Goal: Task Accomplishment & Management: Use online tool/utility

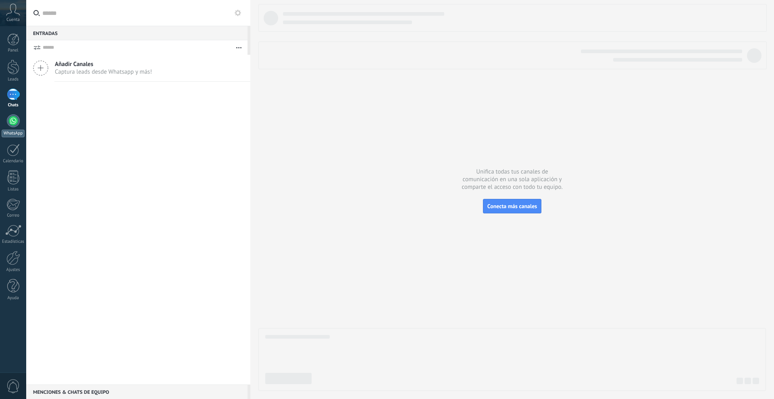
click at [17, 124] on div at bounding box center [13, 120] width 13 height 13
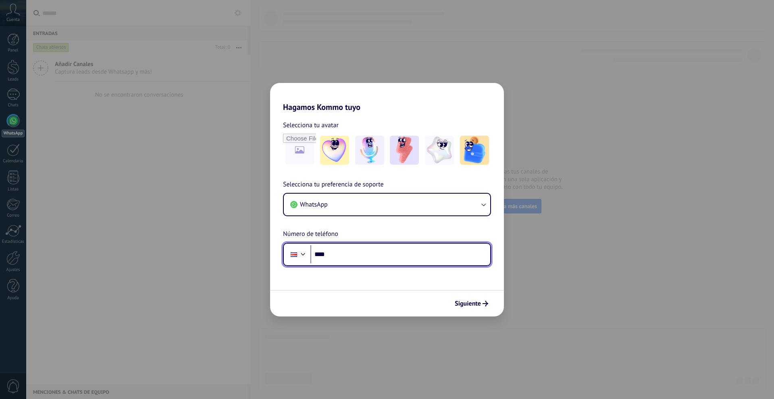
click at [362, 249] on input "****" at bounding box center [400, 254] width 180 height 19
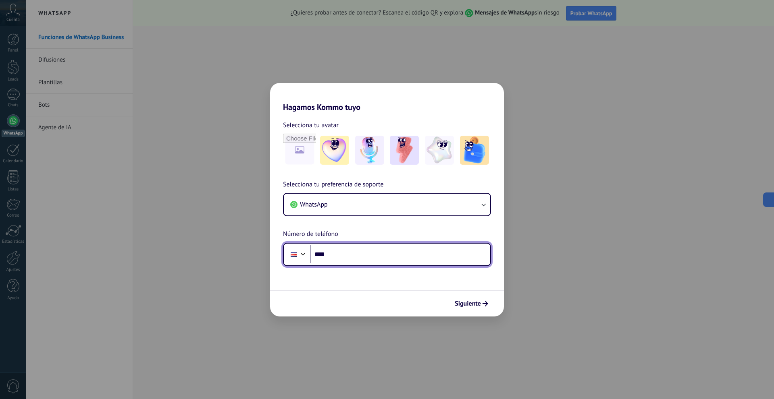
paste input "**********"
type input "**********"
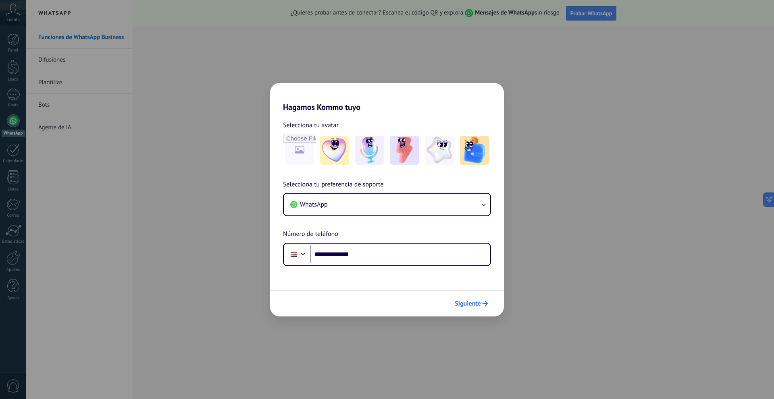
click at [472, 302] on span "Siguiente" at bounding box center [468, 304] width 26 height 6
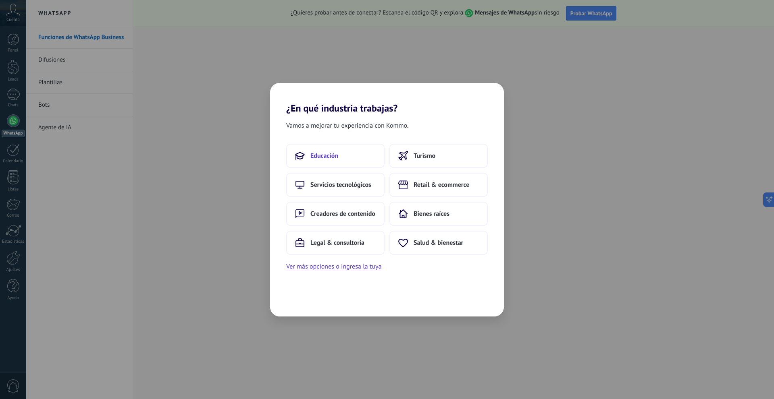
click at [348, 162] on button "Educación" at bounding box center [335, 156] width 98 height 24
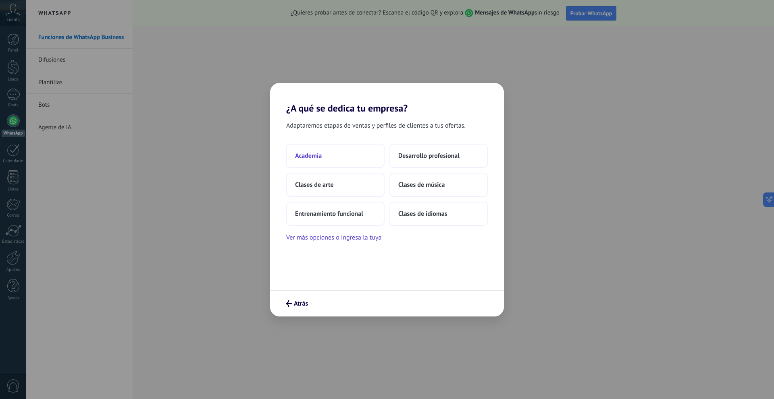
click at [369, 150] on button "Academia" at bounding box center [335, 156] width 98 height 24
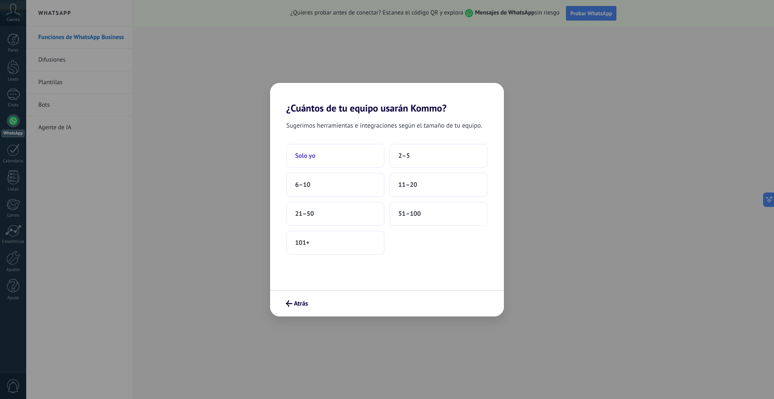
click at [374, 154] on button "Solo yo" at bounding box center [335, 156] width 98 height 24
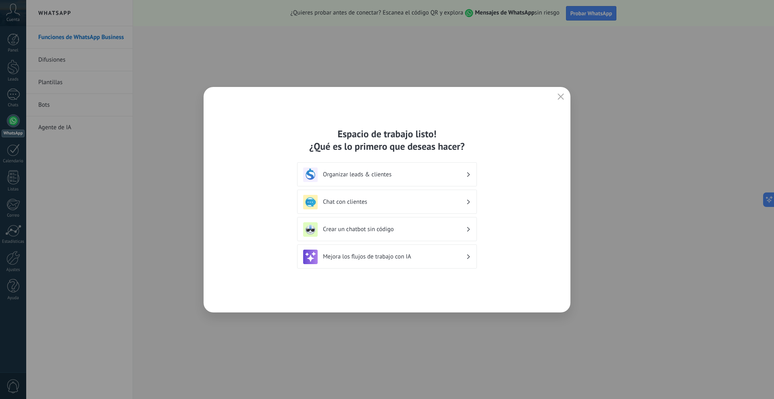
click at [401, 177] on h3 "Organizar leads & clientes" at bounding box center [394, 175] width 143 height 8
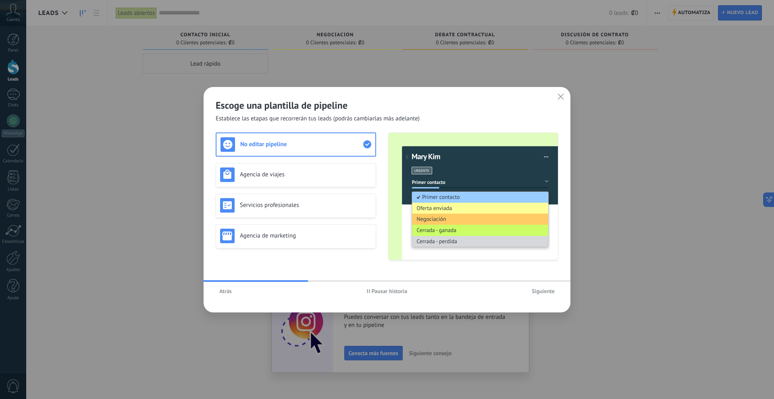
click at [544, 289] on span "Siguiente" at bounding box center [543, 292] width 23 height 6
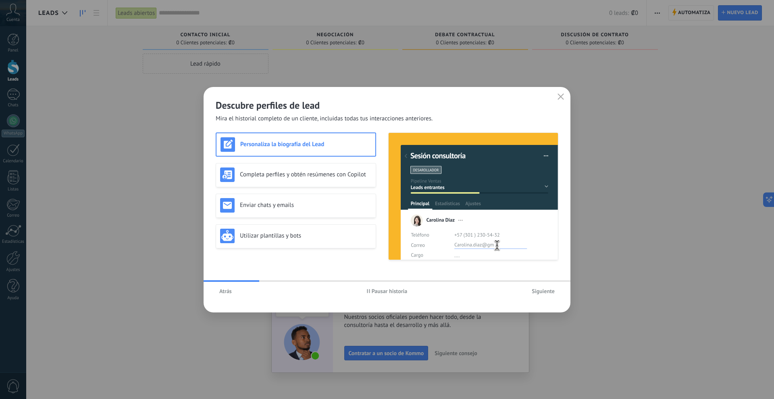
click at [544, 290] on span "Siguiente" at bounding box center [543, 292] width 23 height 6
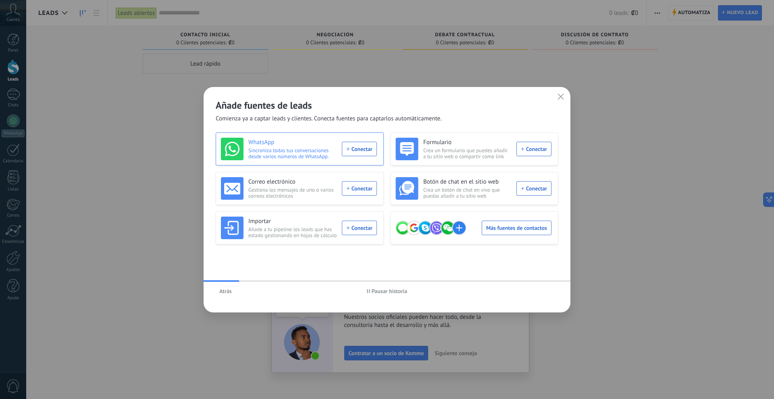
click at [356, 141] on div "WhatsApp Sincroniza todas tus conversaciones desde varios números de WhatsApp. …" at bounding box center [299, 149] width 156 height 23
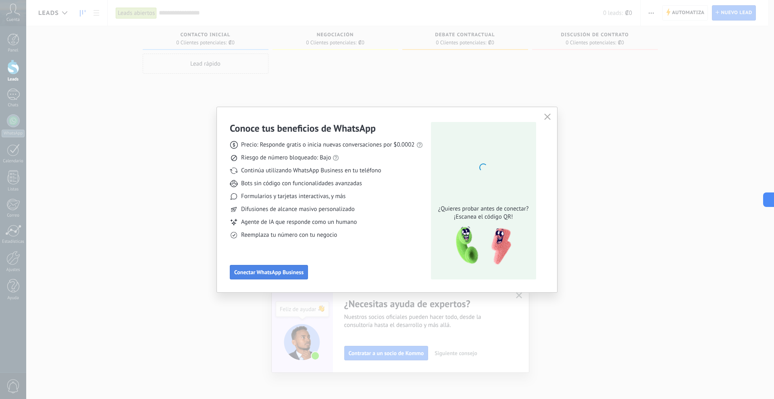
click at [288, 273] on span "Conectar WhatsApp Business" at bounding box center [268, 273] width 69 height 6
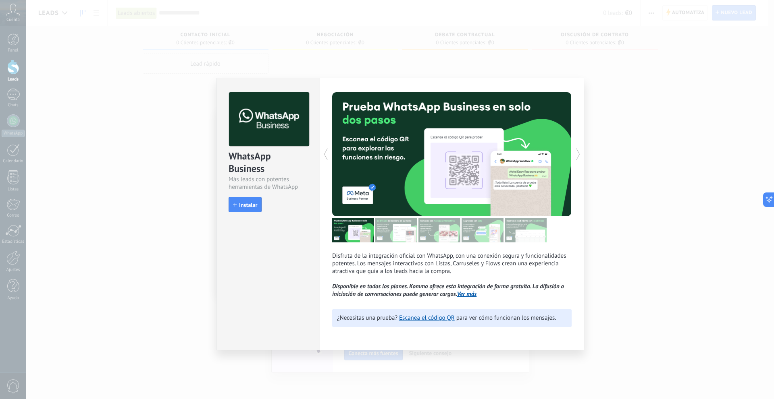
click at [246, 196] on div "WhatsApp Business Más leads con potentes herramientas de WhatsApp install Insta…" at bounding box center [268, 148] width 103 height 141
click at [246, 206] on span "Instalar" at bounding box center [248, 205] width 18 height 6
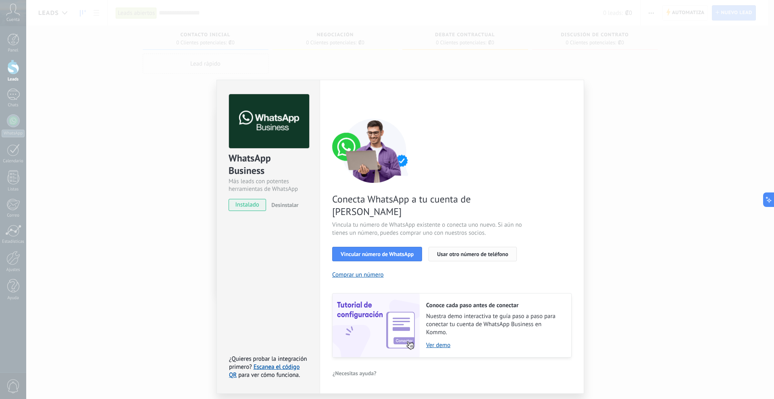
click at [442, 251] on span "Usar otro número de teléfono" at bounding box center [472, 254] width 71 height 6
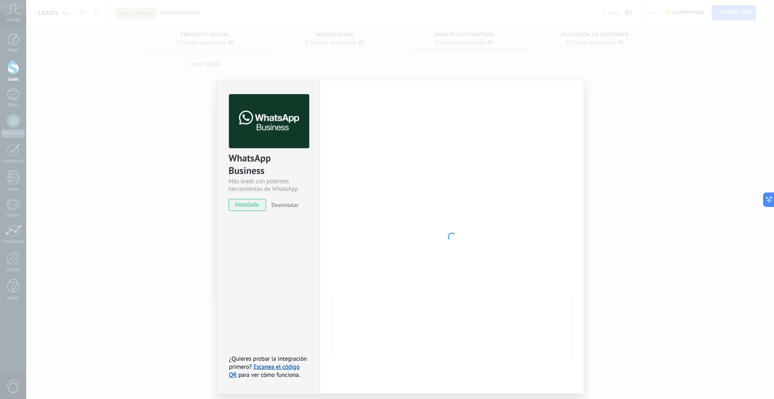
click at [275, 254] on div "WhatsApp Business Más leads con potentes herramientas de WhatsApp instalado Des…" at bounding box center [267, 237] width 103 height 314
click at [478, 50] on div "WhatsApp Business Más leads con potentes herramientas de WhatsApp instalado Des…" at bounding box center [400, 199] width 748 height 399
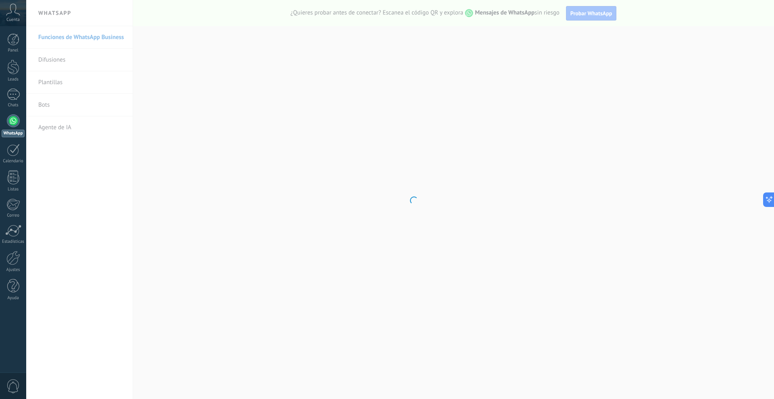
click at [403, 99] on body ".abccls-1,.abccls-2{fill-rule:evenodd}.abccls-2{fill:#fff} .abfcls-1{fill:none}…" at bounding box center [387, 199] width 774 height 399
click at [13, 91] on div at bounding box center [13, 95] width 13 height 12
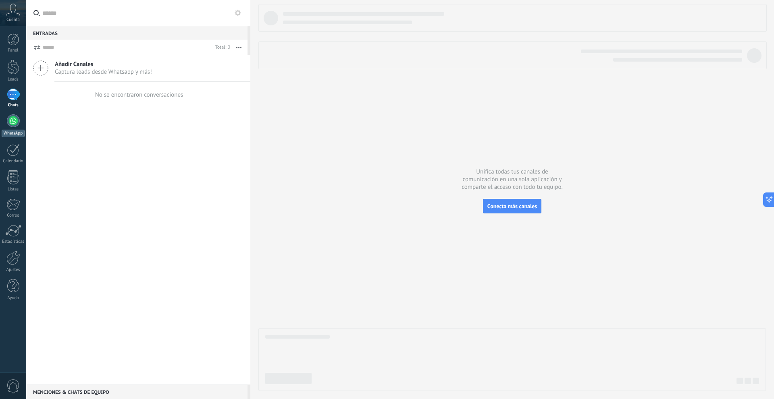
click at [15, 120] on div at bounding box center [13, 120] width 13 height 13
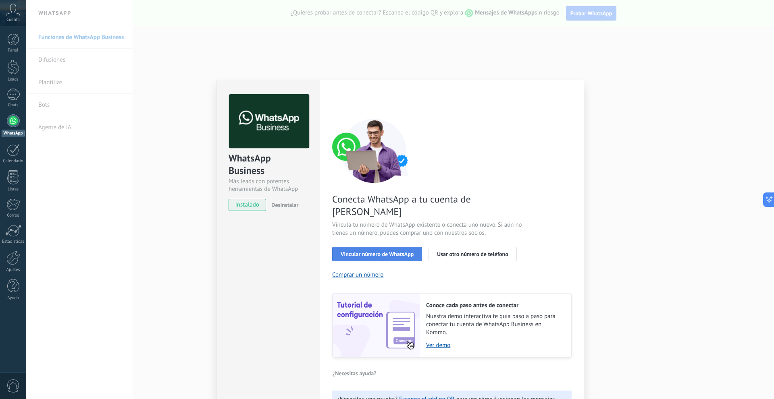
click at [386, 251] on span "Vincular número de WhatsApp" at bounding box center [377, 254] width 73 height 6
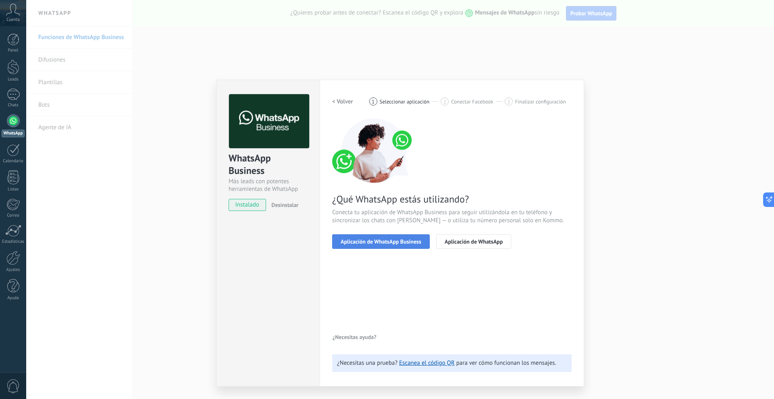
click at [399, 242] on span "Aplicación de WhatsApp Business" at bounding box center [381, 242] width 81 height 6
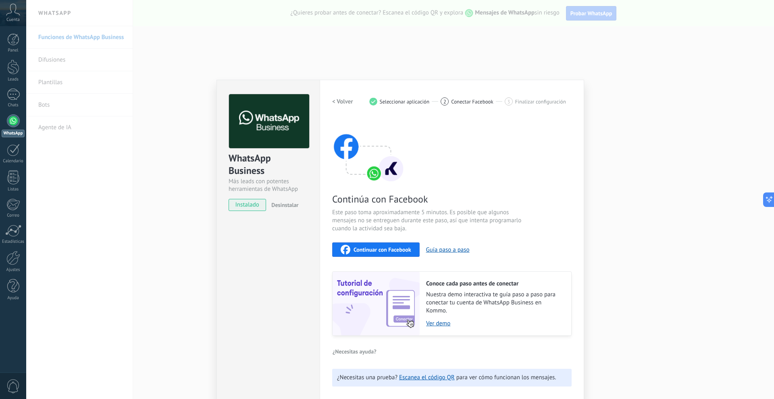
click at [383, 253] on span "Continuar con Facebook" at bounding box center [382, 250] width 58 height 6
click at [460, 94] on div "Configuraciones Autorizaciones This tab logs the users who have granted integra…" at bounding box center [452, 241] width 264 height 322
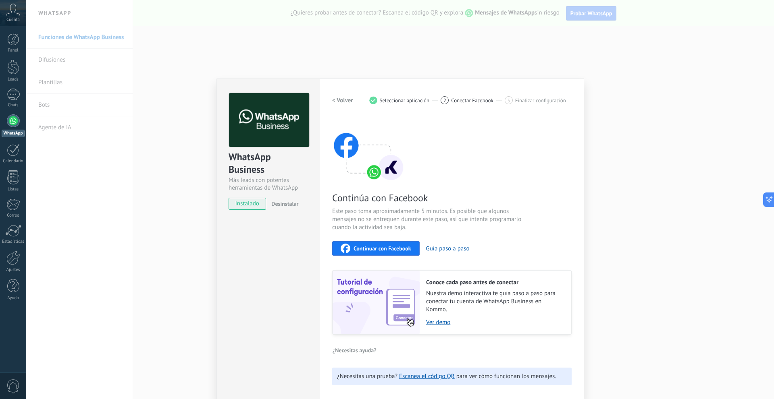
scroll to position [2, 0]
click at [342, 96] on h2 "< Volver" at bounding box center [342, 100] width 21 height 8
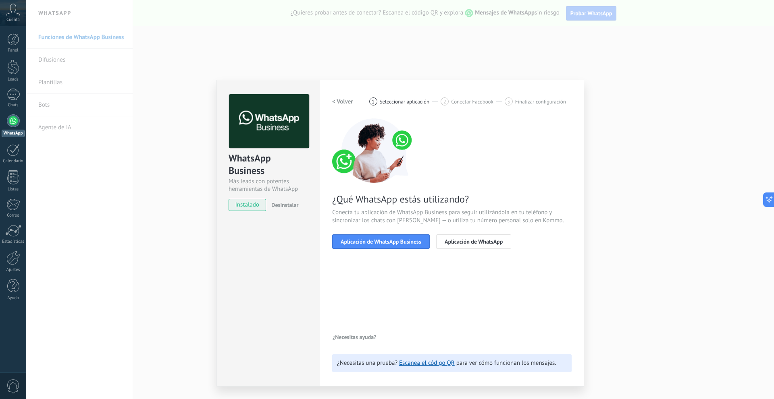
scroll to position [0, 0]
click at [343, 95] on button "< Volver" at bounding box center [342, 101] width 21 height 15
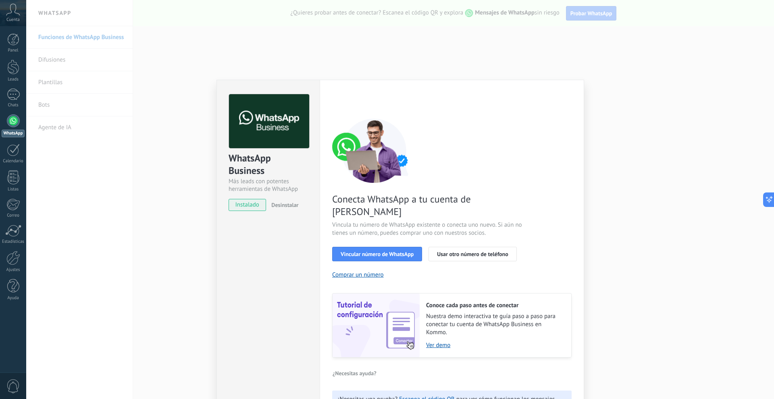
click at [197, 143] on div "WhatsApp Business Más leads con potentes herramientas de WhatsApp instalado Des…" at bounding box center [400, 199] width 748 height 399
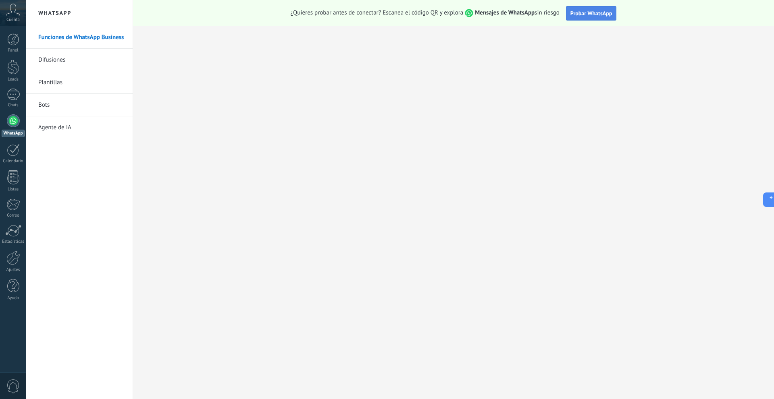
click at [582, 15] on span "Probar WhatsApp" at bounding box center [591, 13] width 42 height 7
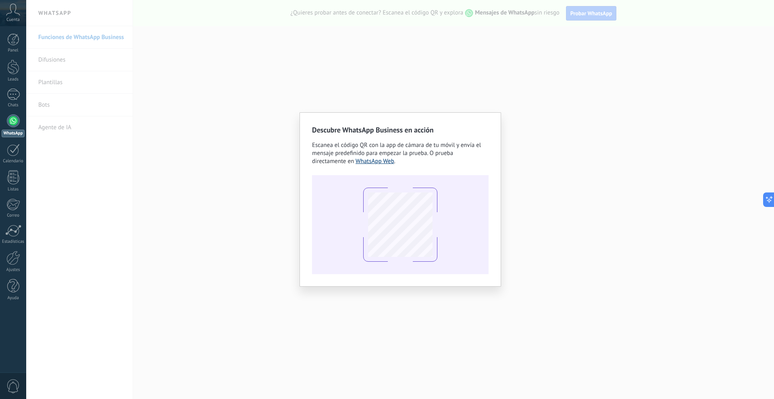
click at [385, 163] on link "WhatsApp Web" at bounding box center [374, 162] width 39 height 8
click at [16, 94] on div "1" at bounding box center [13, 95] width 13 height 12
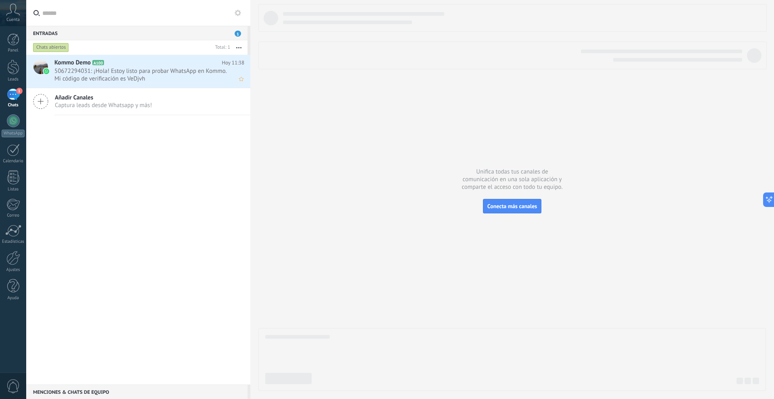
click at [168, 80] on span "50672294031: ¡Hola! Estoy listo para probar WhatsApp en Kommo. Mi código de ver…" at bounding box center [141, 74] width 175 height 15
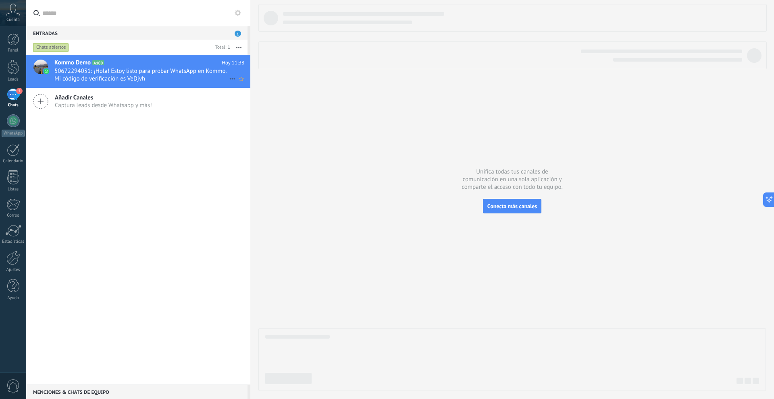
click at [167, 77] on span "50672294031: ¡Hola! Estoy listo para probar WhatsApp en Kommo. Mi código de ver…" at bounding box center [141, 74] width 175 height 15
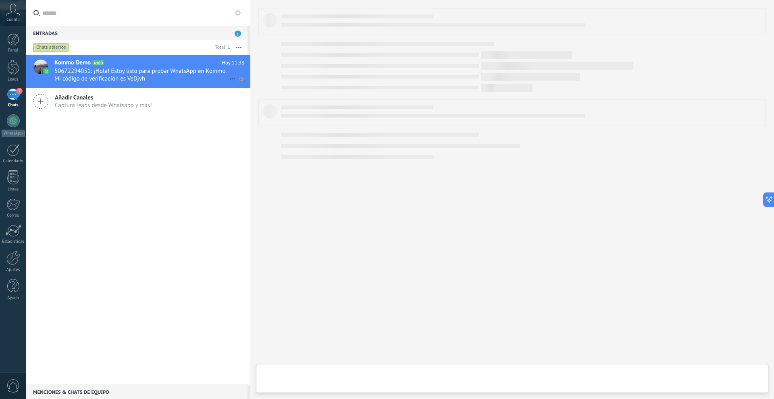
click at [167, 77] on span "50672294031: ¡Hola! Estoy listo para probar WhatsApp en Kommo. Mi código de ver…" at bounding box center [141, 74] width 175 height 15
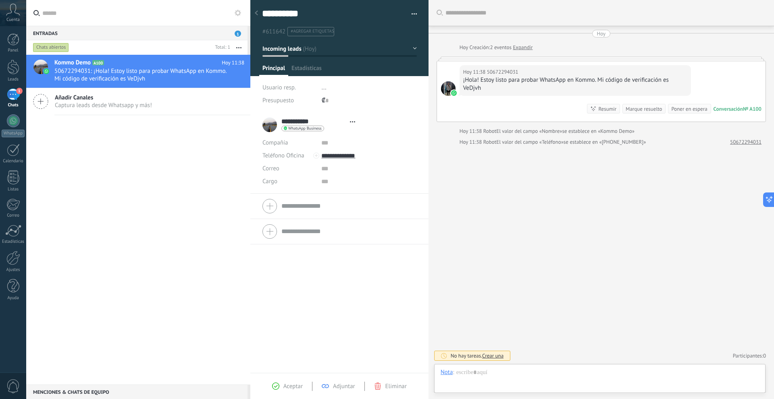
scroll to position [12, 0]
click at [477, 374] on div "50672294031" at bounding box center [485, 372] width 36 height 7
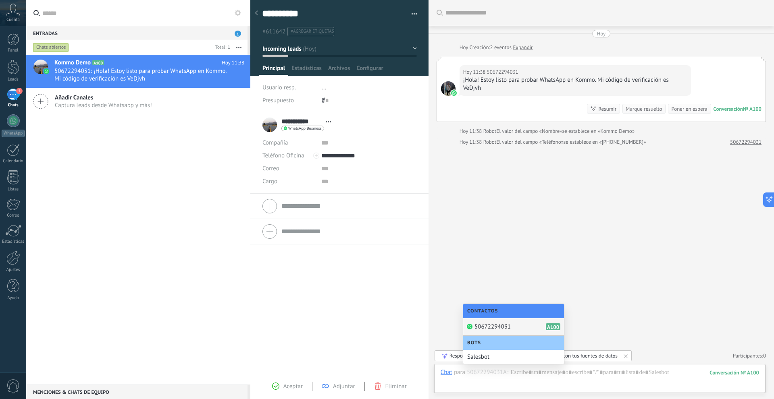
click at [572, 364] on div "Buscar Carga más Hoy Hoy Creación: 2 eventos Expandir Hoy 11:38 50672294031 ¡Ho…" at bounding box center [600, 199] width 345 height 399
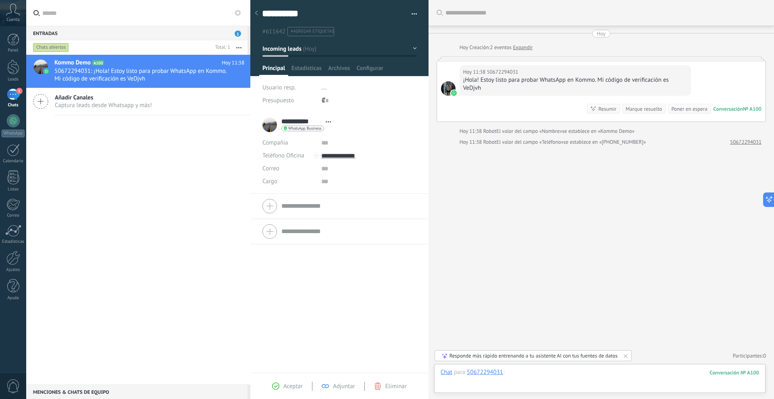
click at [580, 373] on div at bounding box center [600, 381] width 318 height 24
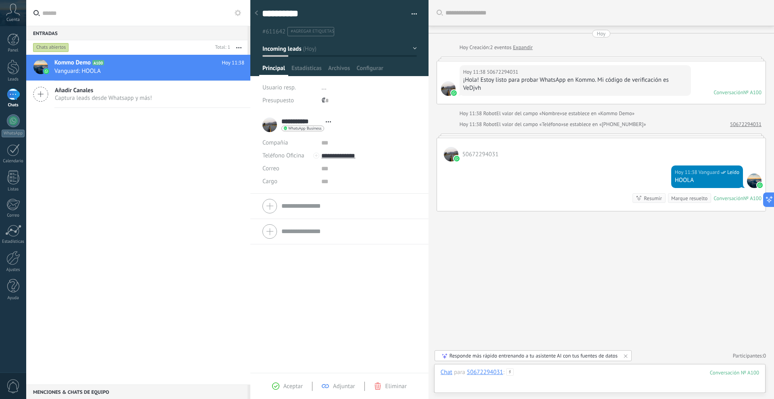
click at [543, 376] on div at bounding box center [600, 381] width 318 height 24
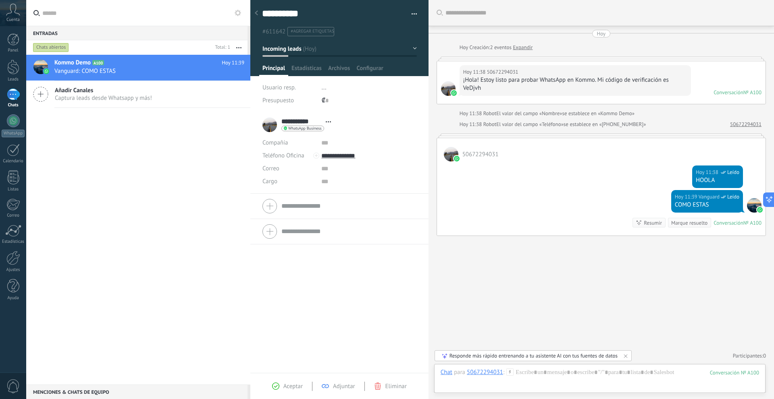
click at [260, 13] on div at bounding box center [256, 14] width 11 height 16
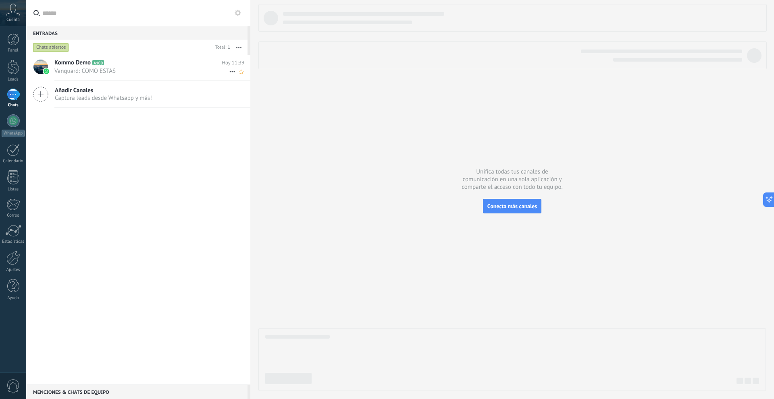
click at [98, 70] on span "Vanguard: COMO ESTAS" at bounding box center [141, 71] width 175 height 8
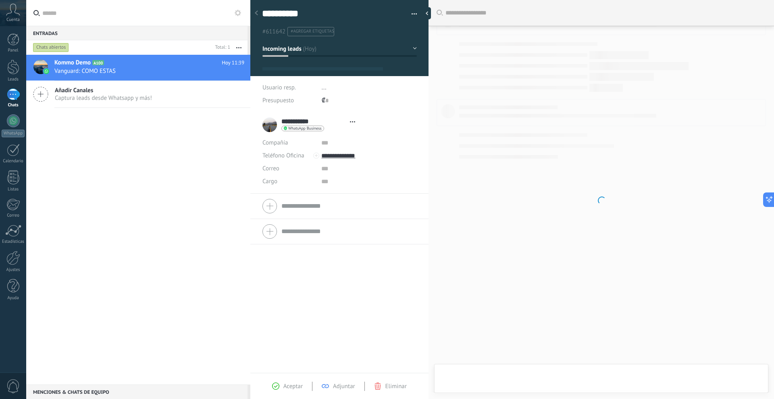
type textarea "**********"
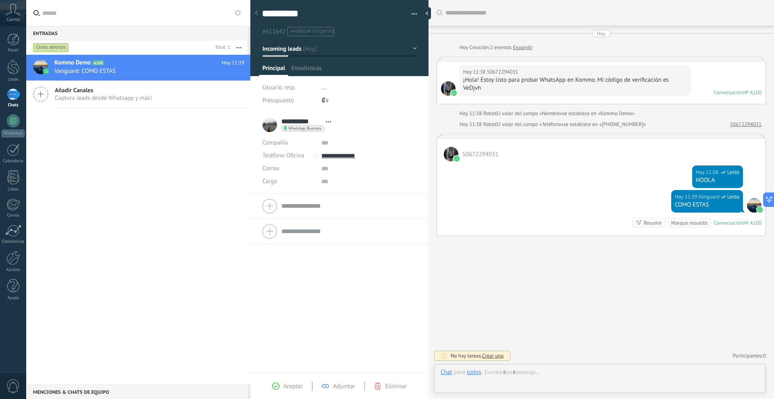
scroll to position [12, 0]
drag, startPoint x: 176, startPoint y: 204, endPoint x: 181, endPoint y: 204, distance: 5.7
click at [181, 204] on div "Kommo Demo A100 Hoy 11:39 Vanguard: COMO ESTAS Añadir Canales Captura leads des…" at bounding box center [138, 220] width 224 height 330
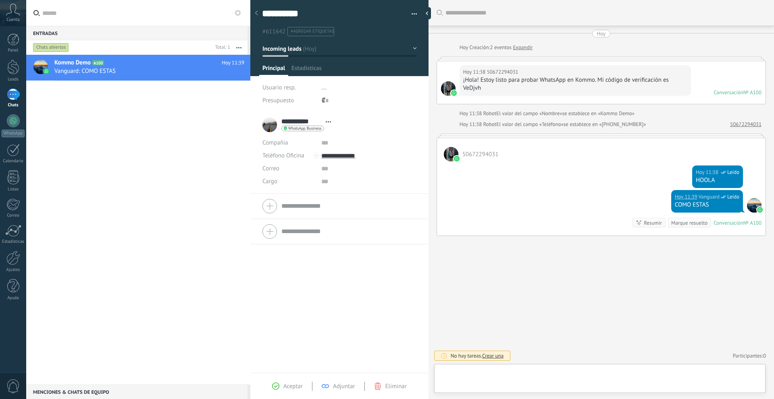
scroll to position [12, 0]
click at [15, 92] on div at bounding box center [13, 95] width 13 height 12
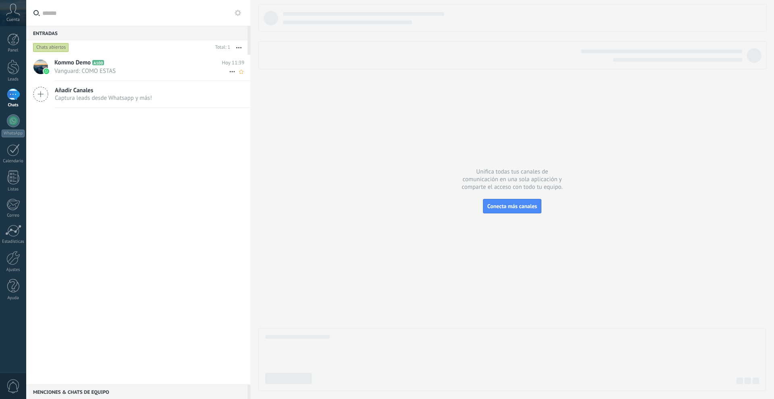
click at [102, 71] on span "Vanguard: COMO ESTAS" at bounding box center [141, 71] width 175 height 8
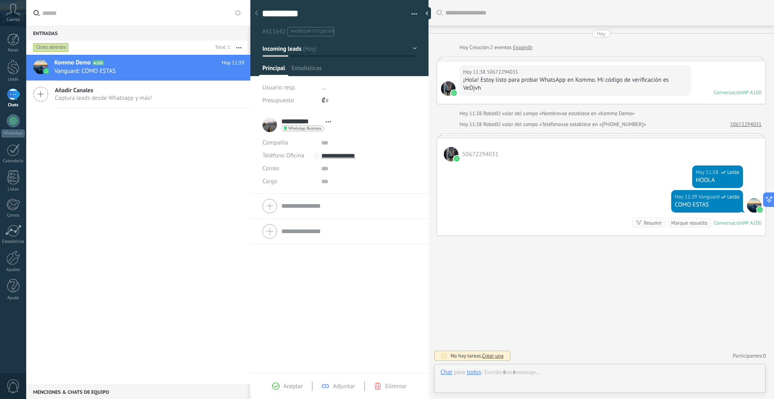
scroll to position [12, 0]
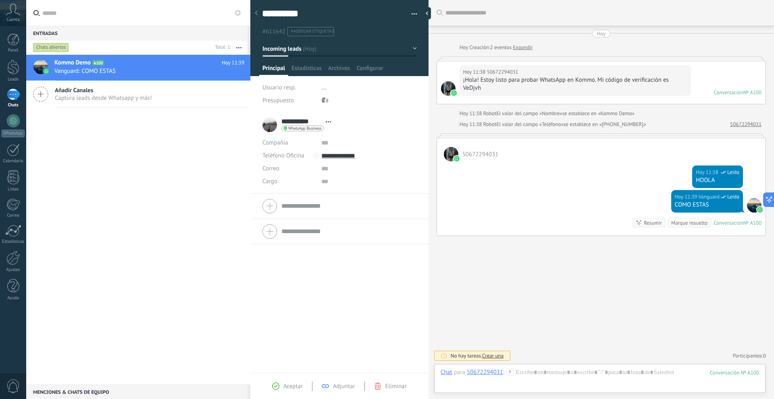
click at [310, 131] on div "WhatsApp Business Enviar mensaje Separar el chat" at bounding box center [302, 129] width 43 height 6
click at [387, 192] on div at bounding box center [387, 199] width 774 height 399
click at [10, 69] on div at bounding box center [13, 67] width 12 height 15
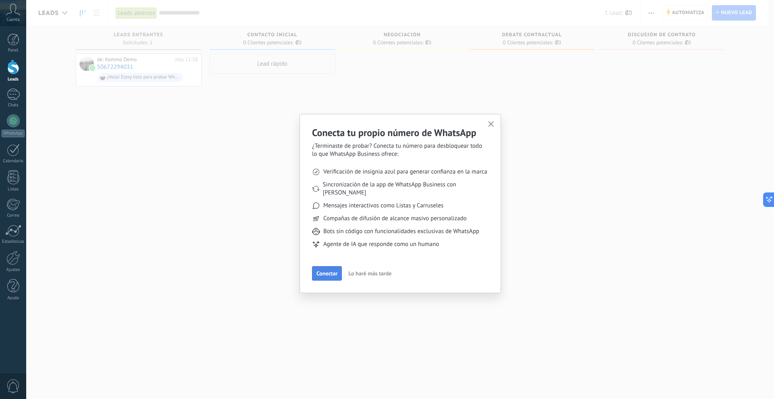
click at [326, 266] on button "Conectar" at bounding box center [327, 273] width 30 height 15
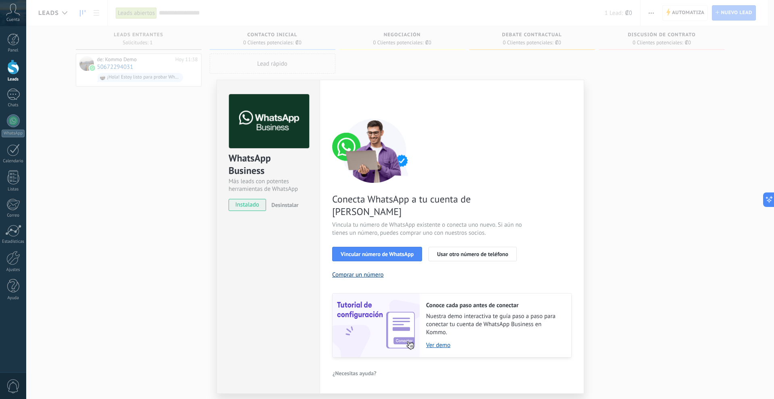
click at [361, 271] on button "Comprar un número" at bounding box center [358, 275] width 52 height 8
click at [664, 126] on div "WhatsApp Business Más leads con potentes herramientas de WhatsApp instalado Des…" at bounding box center [400, 199] width 748 height 399
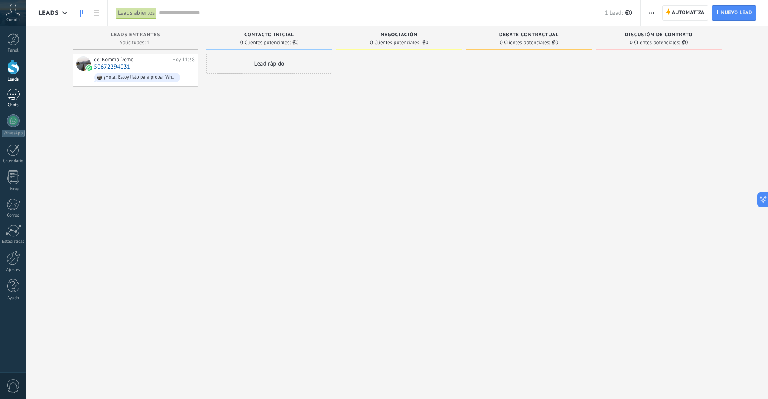
click at [6, 105] on div "Chats" at bounding box center [13, 105] width 23 height 5
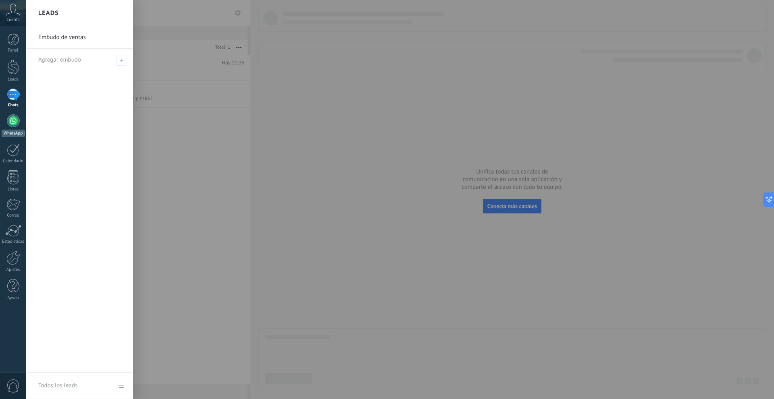
click at [14, 125] on div at bounding box center [13, 120] width 13 height 13
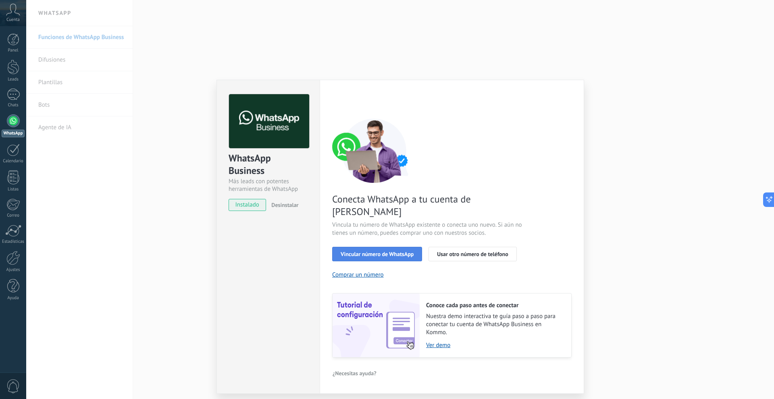
click at [393, 251] on span "Vincular número de WhatsApp" at bounding box center [377, 254] width 73 height 6
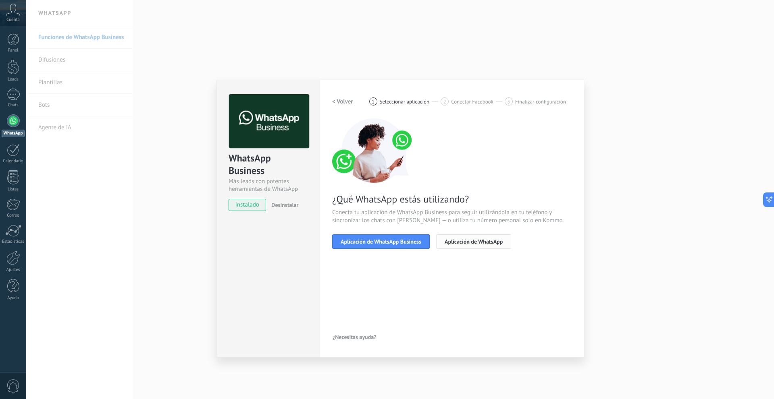
click at [462, 241] on span "Aplicación de WhatsApp" at bounding box center [474, 242] width 58 height 6
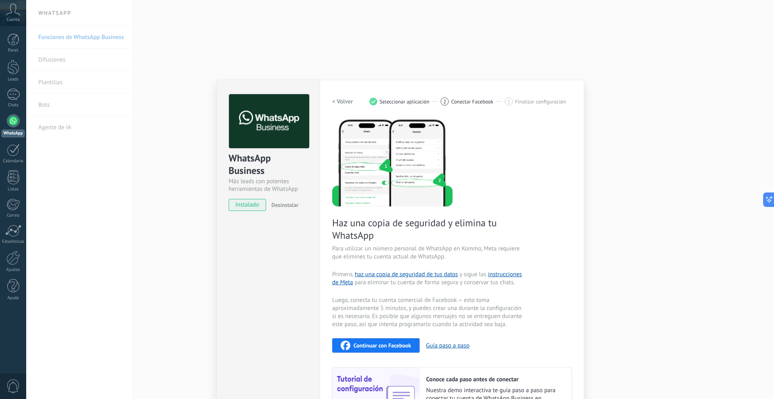
click at [345, 96] on button "< Volver" at bounding box center [342, 101] width 21 height 15
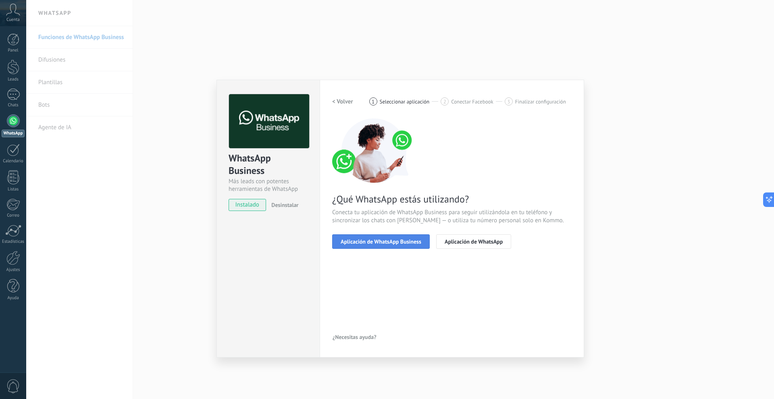
click at [387, 241] on span "Aplicación de WhatsApp Business" at bounding box center [381, 242] width 81 height 6
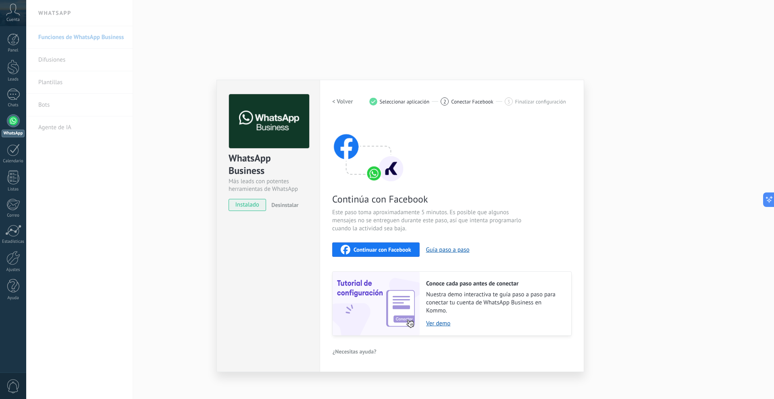
click at [393, 245] on div "Continuar con Facebook" at bounding box center [376, 250] width 71 height 10
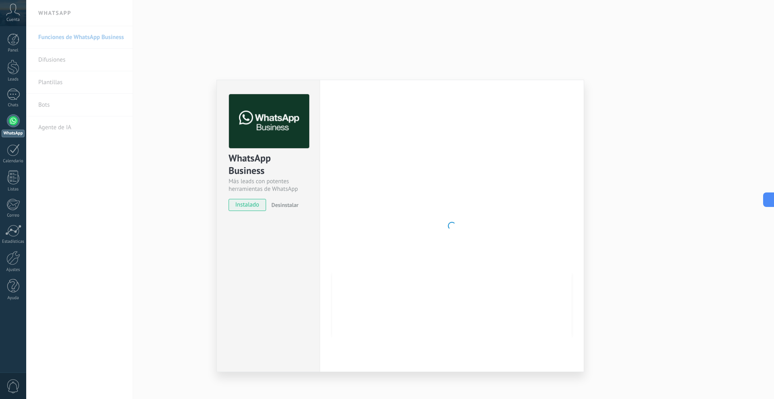
click at [538, 36] on div "WhatsApp Business Más leads con potentes herramientas de WhatsApp instalado Des…" at bounding box center [400, 199] width 748 height 399
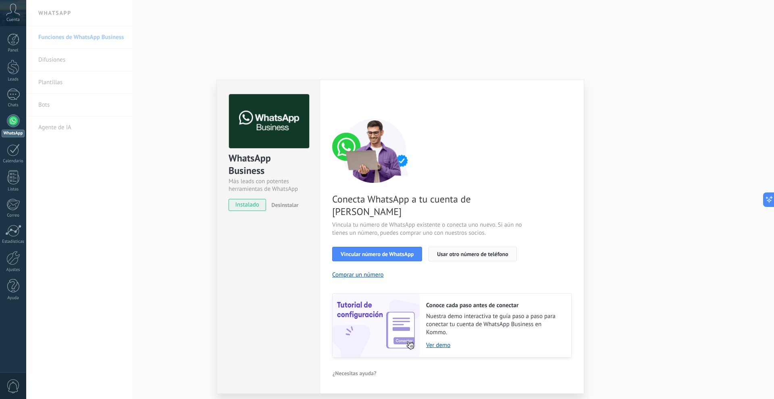
click at [440, 251] on span "Usar otro número de teléfono" at bounding box center [472, 254] width 71 height 6
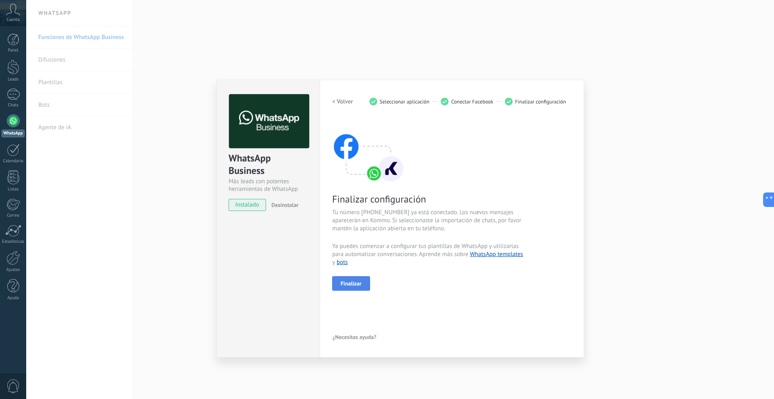
click at [366, 283] on button "Finalizar" at bounding box center [351, 283] width 38 height 15
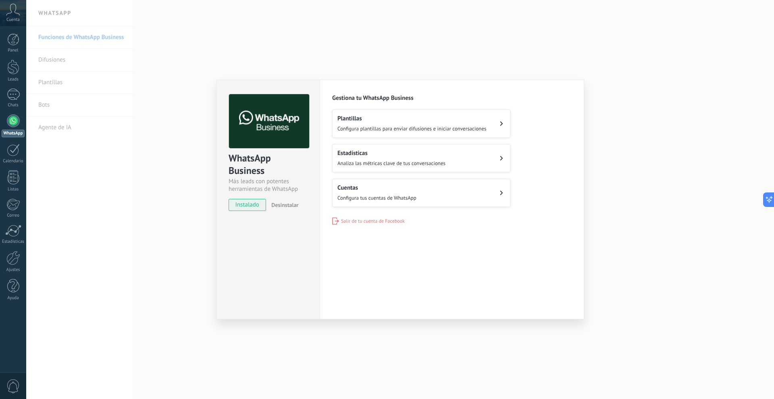
click at [586, 35] on div "WhatsApp Business Más leads con potentes herramientas de WhatsApp instalado Des…" at bounding box center [400, 199] width 748 height 399
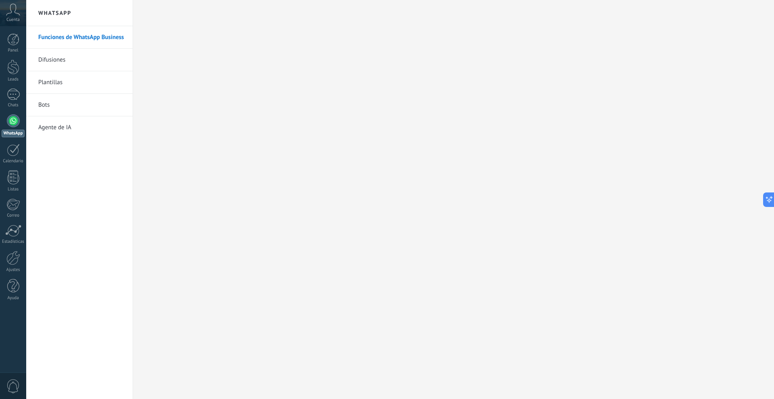
click at [13, 124] on div at bounding box center [13, 120] width 13 height 13
click at [12, 96] on div at bounding box center [13, 95] width 13 height 12
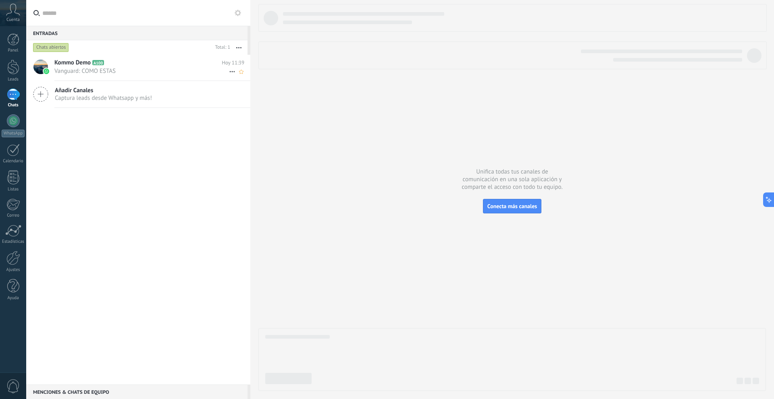
click at [68, 76] on div "Kommo Demo A100 Hoy 11:39 Vanguard: COMO ESTAS" at bounding box center [152, 67] width 196 height 25
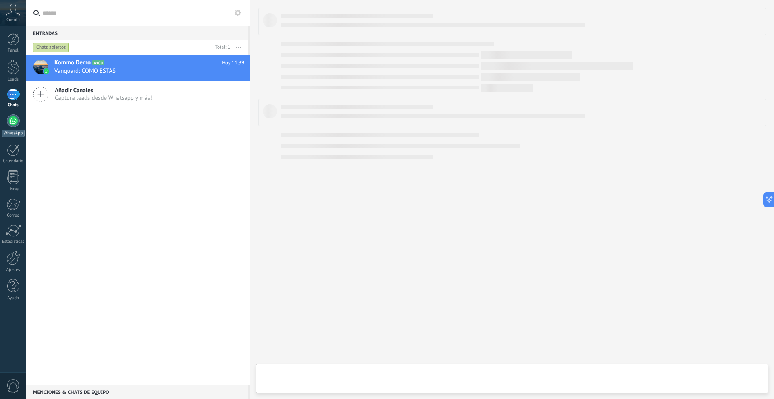
click at [17, 129] on link "WhatsApp" at bounding box center [13, 125] width 26 height 23
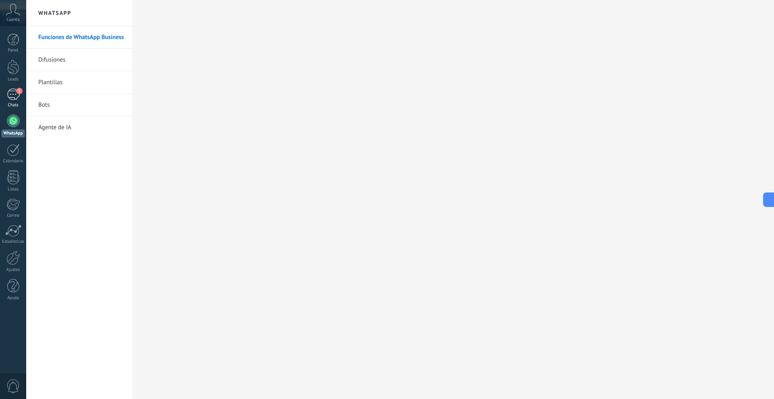
click at [10, 94] on div "1" at bounding box center [13, 95] width 13 height 12
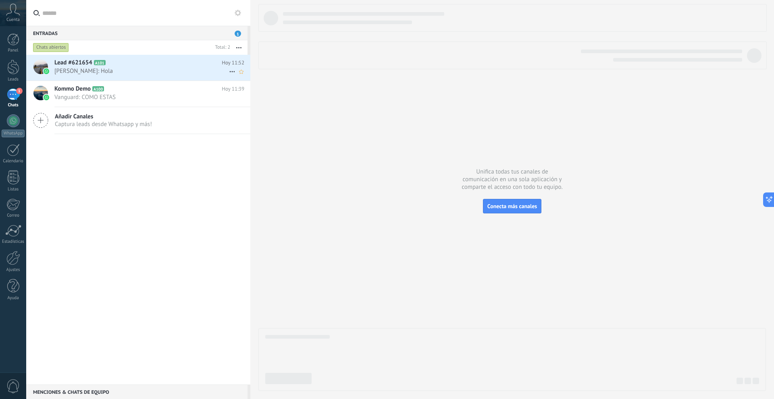
click at [127, 77] on div "Lead #621654 A101 Hoy 11:52 [PERSON_NAME]: Hola" at bounding box center [152, 67] width 196 height 25
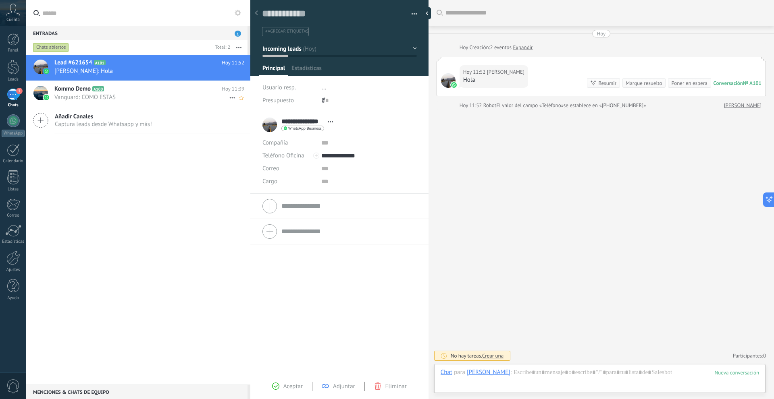
scroll to position [12, 0]
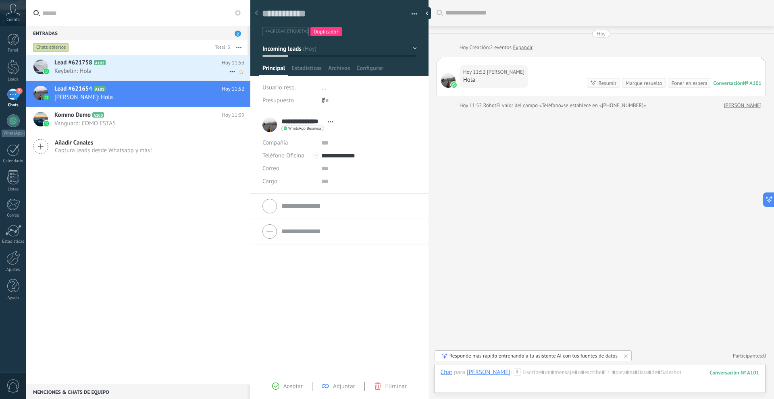
click at [133, 66] on h2 "Lead #621758 A102" at bounding box center [137, 63] width 167 height 8
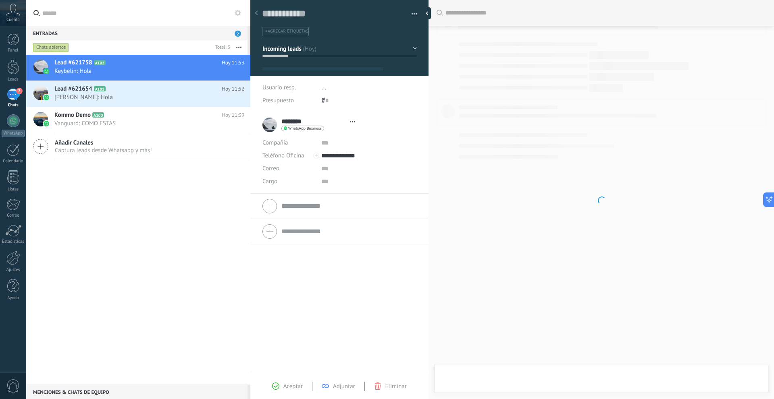
type textarea "**********"
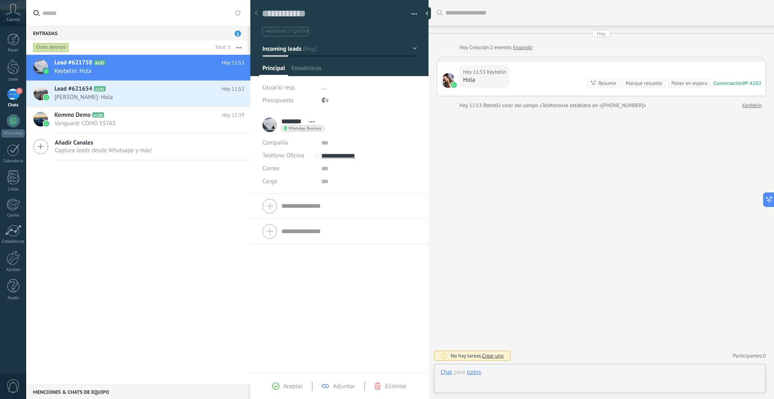
click at [488, 375] on div at bounding box center [600, 381] width 318 height 24
click at [524, 372] on div at bounding box center [600, 381] width 318 height 24
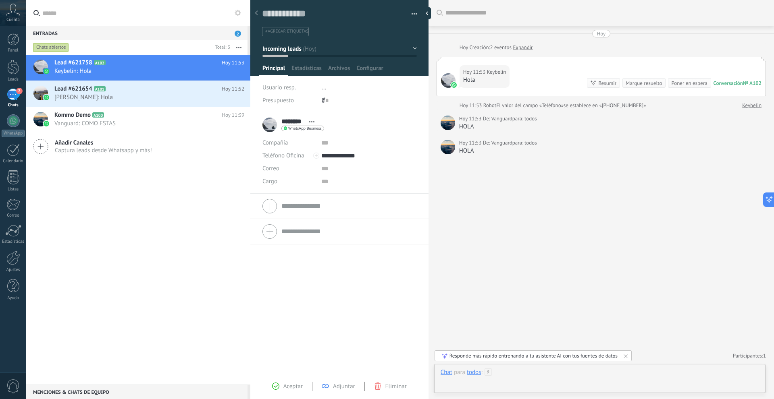
click at [512, 372] on div at bounding box center [600, 381] width 318 height 24
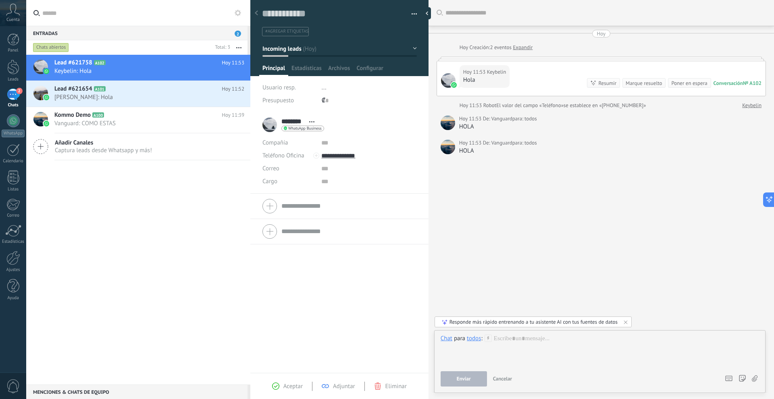
click at [473, 339] on div "todos" at bounding box center [474, 338] width 14 height 7
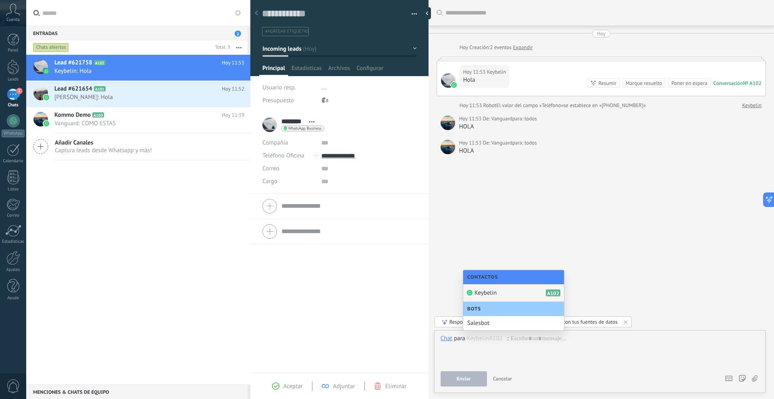
click at [488, 291] on span "Keybelin" at bounding box center [485, 293] width 22 height 8
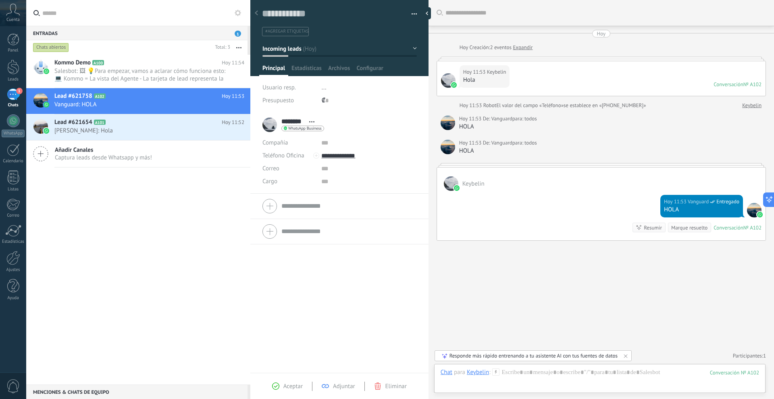
click at [256, 10] on div at bounding box center [256, 14] width 11 height 16
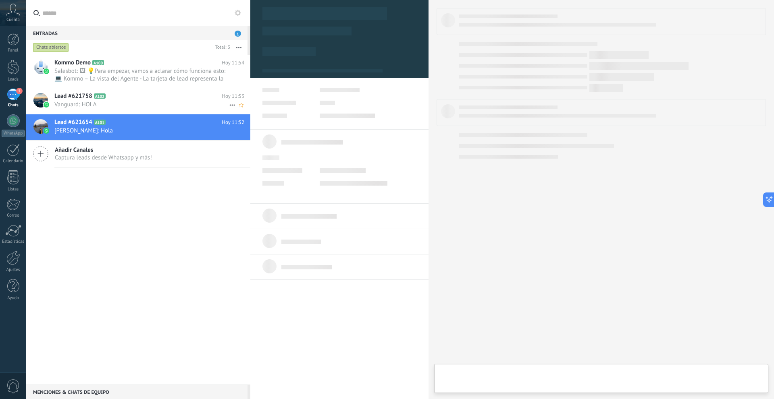
click at [104, 100] on div "Lead #621758 A102 Hoy 11:53 Vanguard: HOLA" at bounding box center [152, 100] width 196 height 25
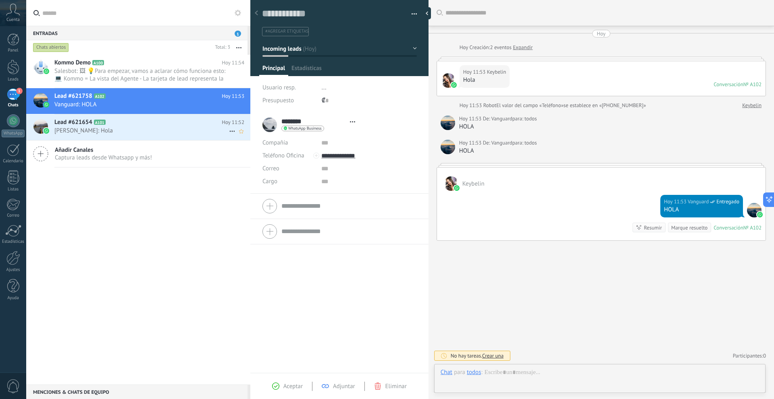
type textarea "**********"
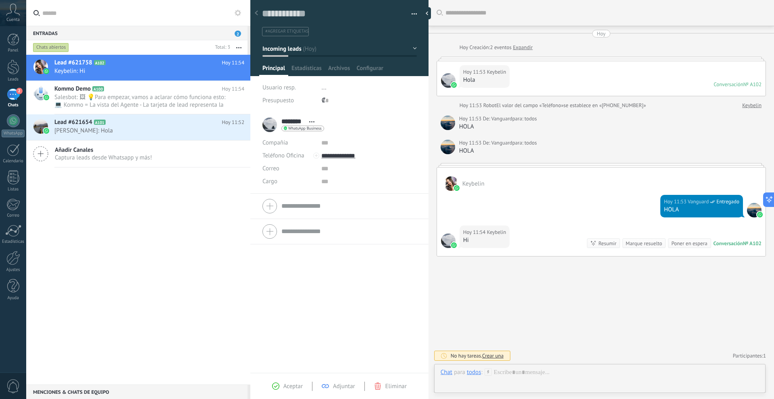
click at [612, 205] on div "Hoy 11:53 Vanguard Entregado HOLA" at bounding box center [601, 208] width 328 height 35
click at [518, 371] on div at bounding box center [600, 381] width 318 height 24
click at [479, 337] on div "todos" at bounding box center [474, 338] width 14 height 7
click at [550, 337] on div "*****" at bounding box center [600, 350] width 318 height 31
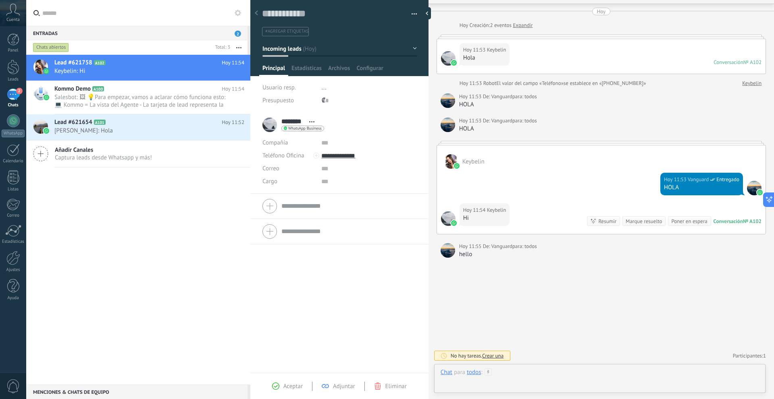
click at [503, 370] on div at bounding box center [600, 381] width 318 height 24
click at [474, 343] on div "****" at bounding box center [600, 350] width 318 height 31
click at [469, 341] on div "todos" at bounding box center [474, 338] width 14 height 7
click at [466, 342] on div "Chat para todos :" at bounding box center [462, 339] width 42 height 8
click at [473, 341] on div "todos" at bounding box center [474, 338] width 14 height 7
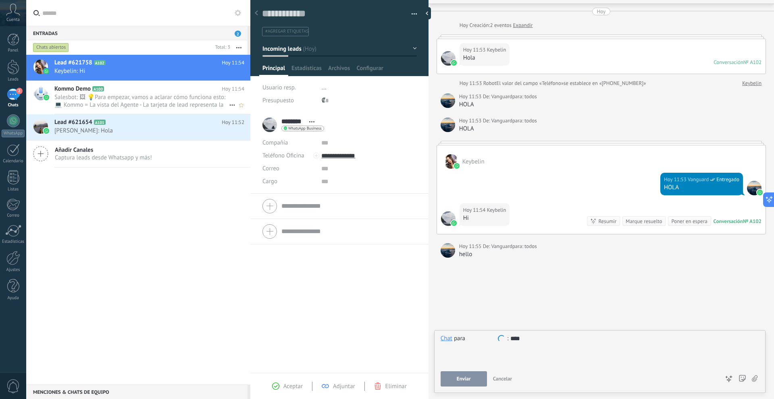
click at [183, 87] on h2 "Kommo Demo A100" at bounding box center [137, 89] width 167 height 8
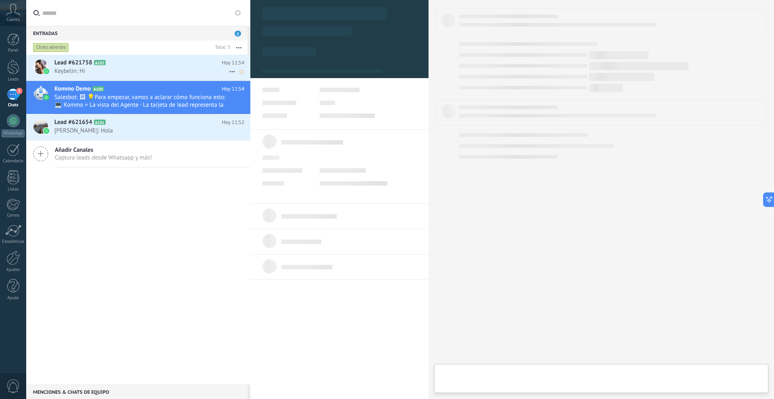
click at [141, 63] on h2 "Lead #621758 A102" at bounding box center [137, 63] width 167 height 8
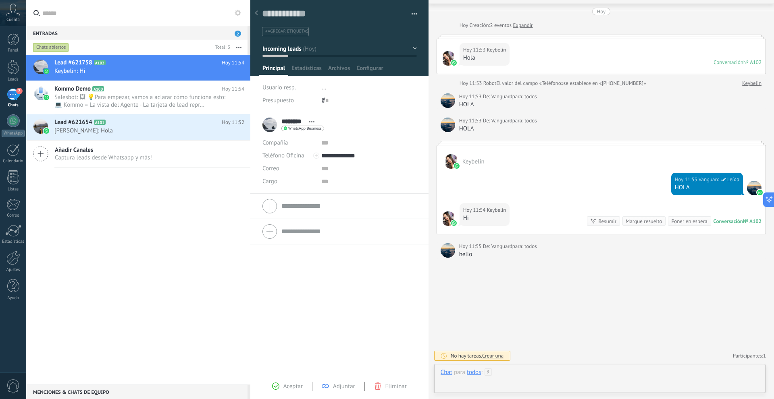
click at [515, 371] on div at bounding box center [600, 381] width 318 height 24
click at [474, 340] on div "todos" at bounding box center [474, 338] width 14 height 7
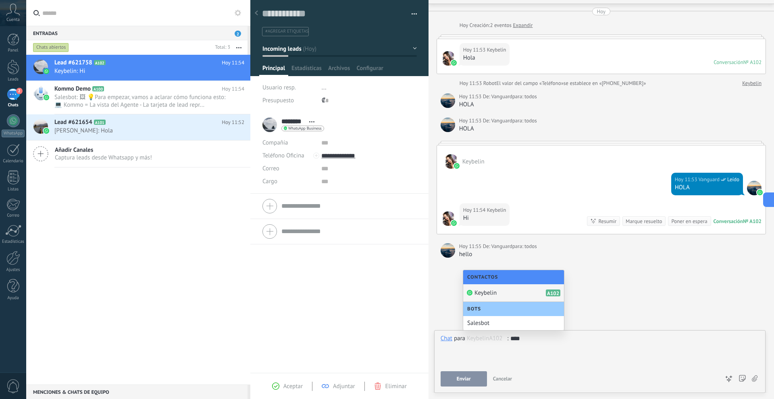
click at [488, 291] on span "Keybelin" at bounding box center [485, 293] width 22 height 8
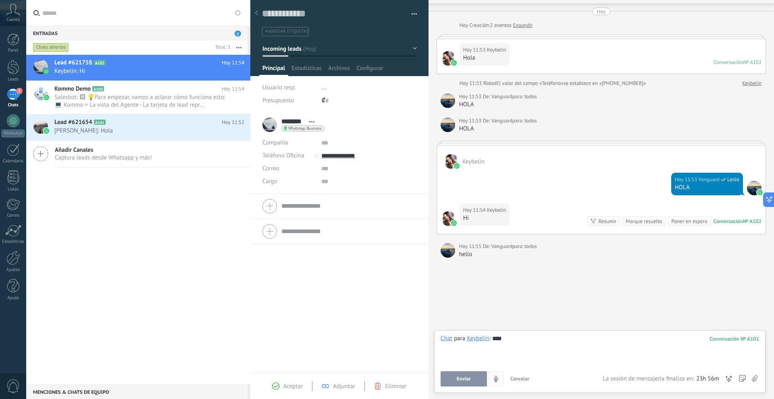
click at [471, 375] on button "Enviar" at bounding box center [464, 379] width 46 height 15
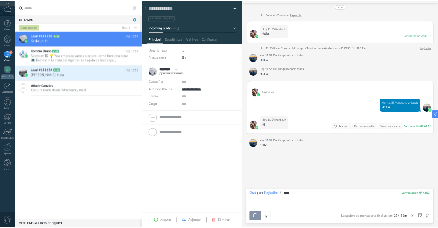
scroll to position [108, 0]
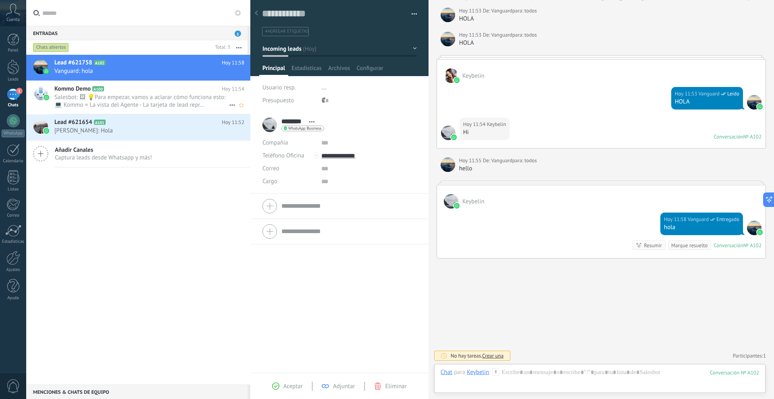
click at [107, 89] on icon at bounding box center [110, 89] width 8 height 8
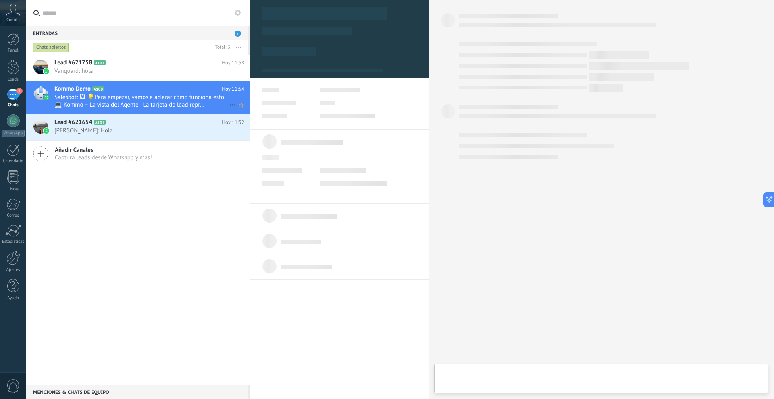
click at [232, 104] on icon at bounding box center [232, 105] width 10 height 10
click at [192, 181] on div at bounding box center [387, 199] width 774 height 399
click at [123, 72] on span "Vanguard: hola" at bounding box center [141, 71] width 175 height 8
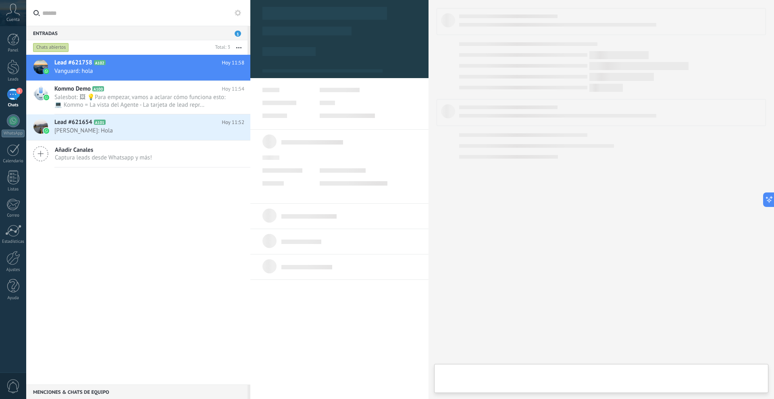
click at [211, 231] on div "Lead #621758 A102 Hoy 11:58 Vanguard: hola Kommo Demo A100" at bounding box center [138, 220] width 224 height 330
click at [174, 95] on span "Salesbot: 🖼 💡Para empezar, vamos a aclarar cómo funciona esto: 💻 Kommo = La vis…" at bounding box center [141, 101] width 175 height 15
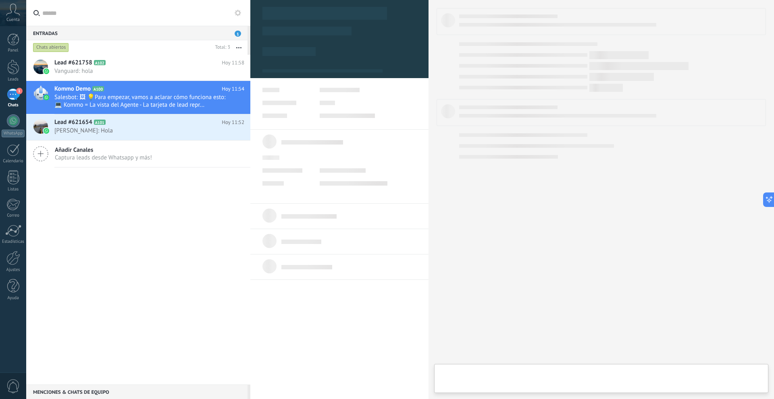
click at [135, 47] on div "Chats abiertos" at bounding box center [121, 47] width 181 height 15
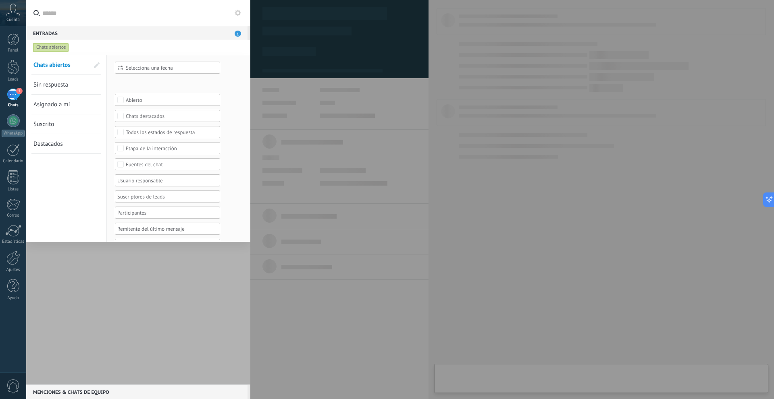
click at [147, 308] on div at bounding box center [138, 220] width 224 height 330
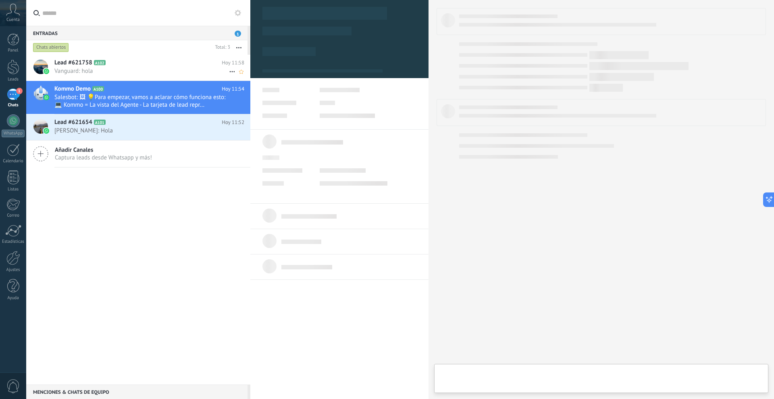
click at [126, 64] on h2 "Lead #621758 A102" at bounding box center [137, 63] width 167 height 8
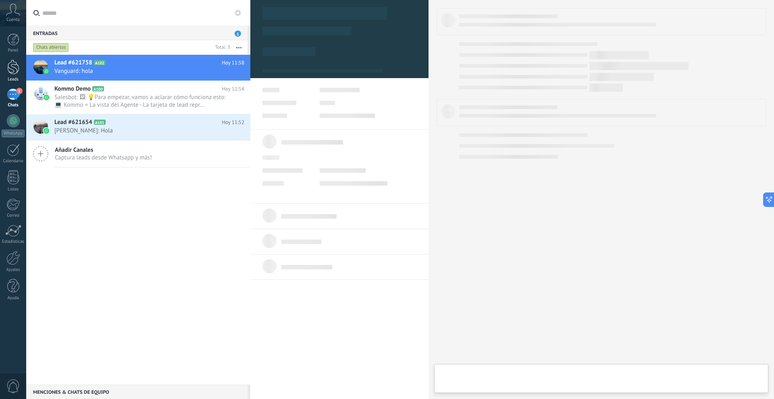
click at [16, 62] on div at bounding box center [13, 67] width 12 height 15
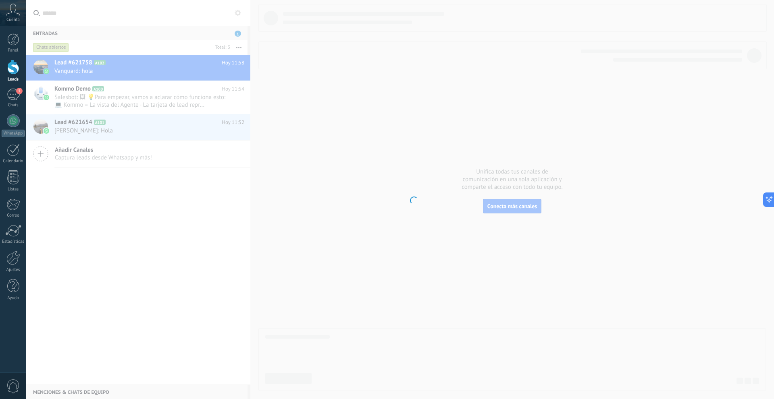
click at [179, 207] on body ".abccls-1,.abccls-2{fill-rule:evenodd}.abccls-2{fill:#fff} .abfcls-1{fill:none}…" at bounding box center [387, 199] width 774 height 399
click at [13, 91] on div "1" at bounding box center [13, 95] width 13 height 12
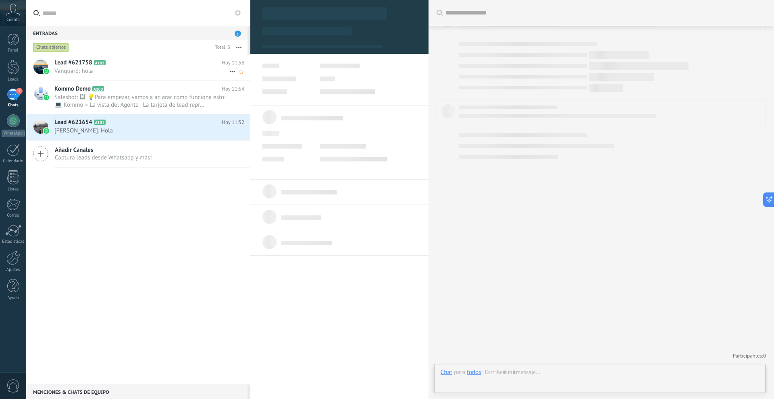
click at [96, 62] on span "A102" at bounding box center [100, 62] width 12 height 5
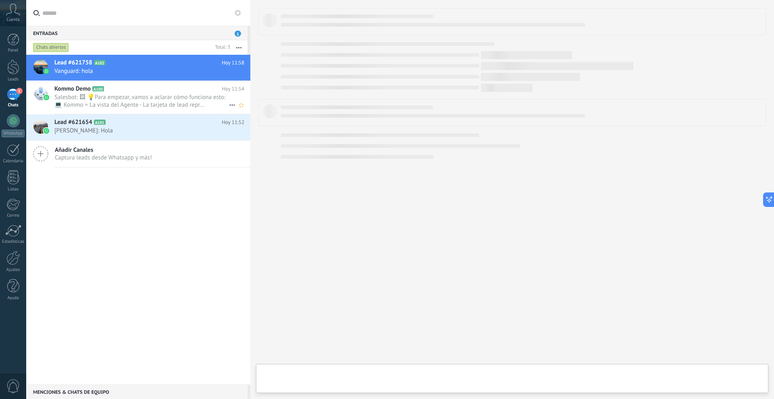
click at [147, 94] on span "Salesbot: 🖼 💡Para empezar, vamos a aclarar cómo funciona esto: 💻 Kommo = La vis…" at bounding box center [141, 101] width 175 height 15
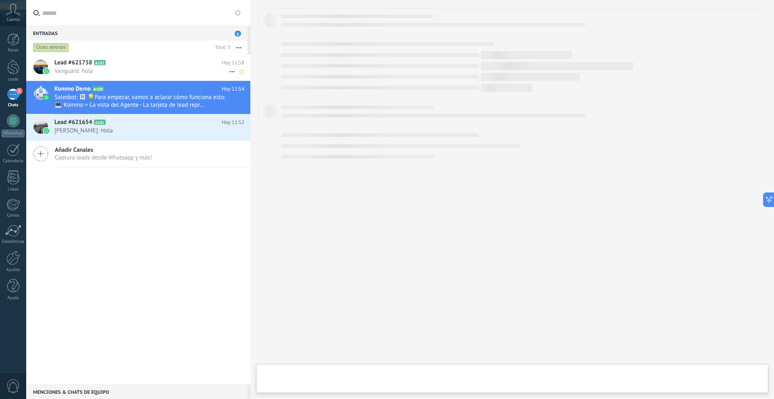
click at [147, 75] on div "Lead #621758 A102 Hoy 11:58 Vanguard: hola" at bounding box center [152, 67] width 196 height 25
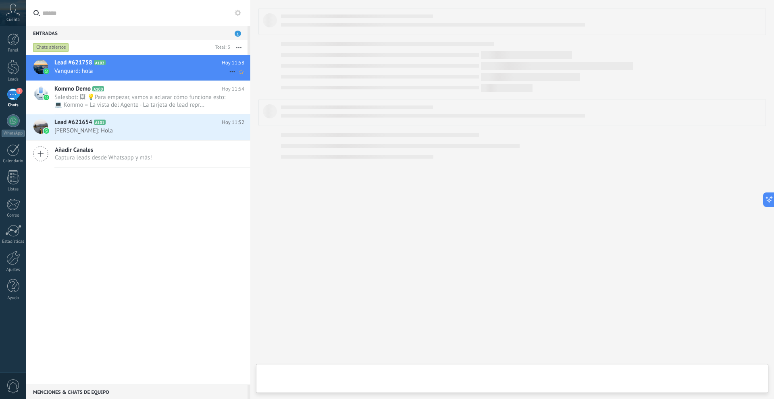
click at [143, 73] on span "Vanguard: hola" at bounding box center [141, 71] width 175 height 8
click at [18, 68] on div at bounding box center [13, 67] width 12 height 15
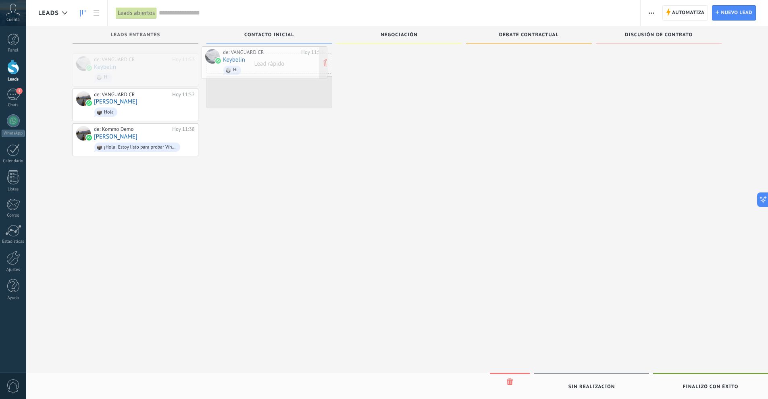
drag, startPoint x: 135, startPoint y: 65, endPoint x: 264, endPoint y: 58, distance: 129.2
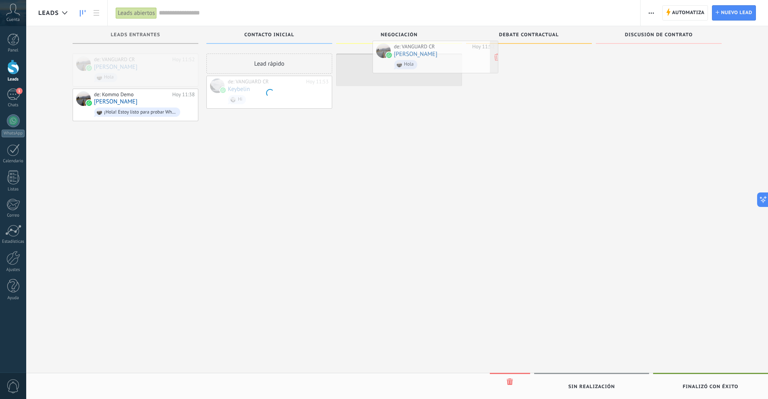
drag, startPoint x: 129, startPoint y: 66, endPoint x: 435, endPoint y: 50, distance: 306.7
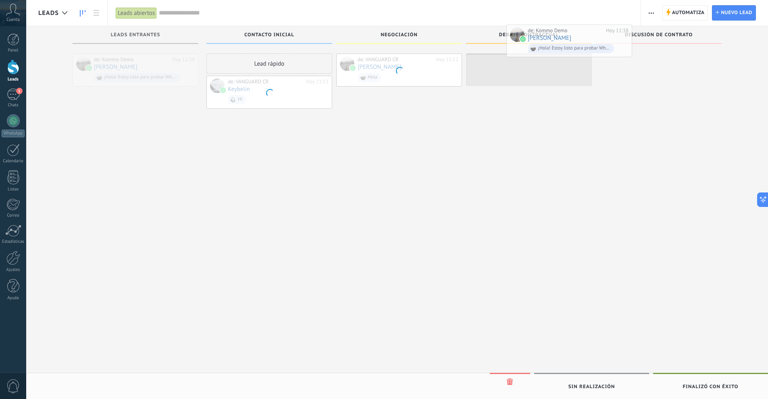
drag, startPoint x: 148, startPoint y: 66, endPoint x: 583, endPoint y: 37, distance: 435.4
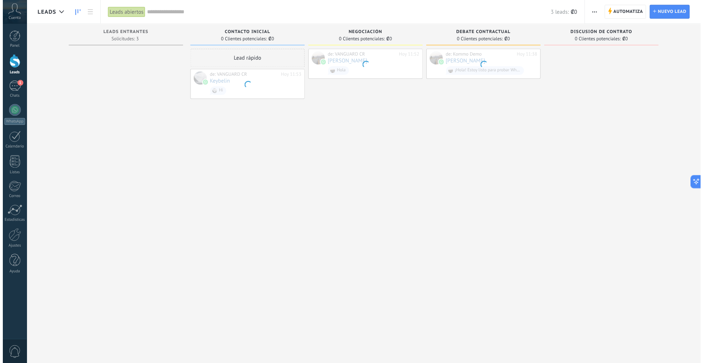
scroll to position [12, 0]
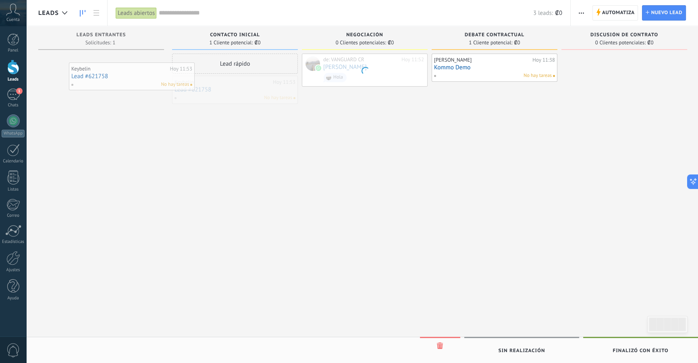
drag, startPoint x: 247, startPoint y: 94, endPoint x: 140, endPoint y: 75, distance: 109.3
drag, startPoint x: 243, startPoint y: 85, endPoint x: 117, endPoint y: 49, distance: 131.1
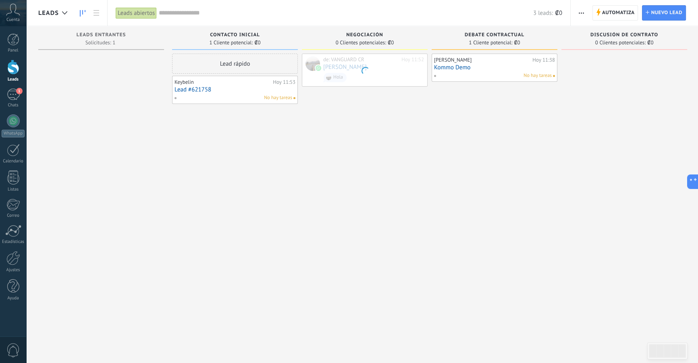
drag, startPoint x: 375, startPoint y: 64, endPoint x: 251, endPoint y: 110, distance: 131.8
click at [251, 110] on div "Leads Entrantes Solicitudes: 1 0 0 0 3 Contacto inicial 1 Cliente potencial: ₡0…" at bounding box center [368, 168] width 661 height 285
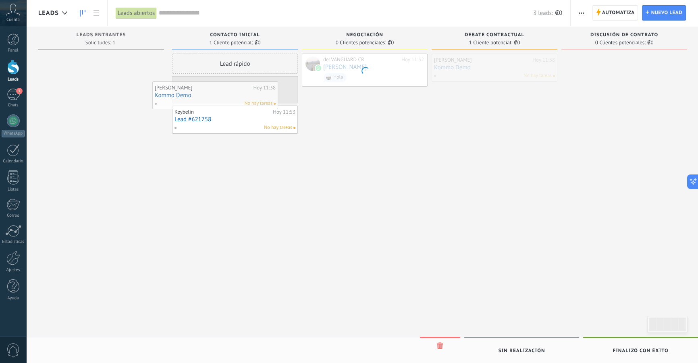
drag, startPoint x: 481, startPoint y: 73, endPoint x: 199, endPoint y: 101, distance: 283.5
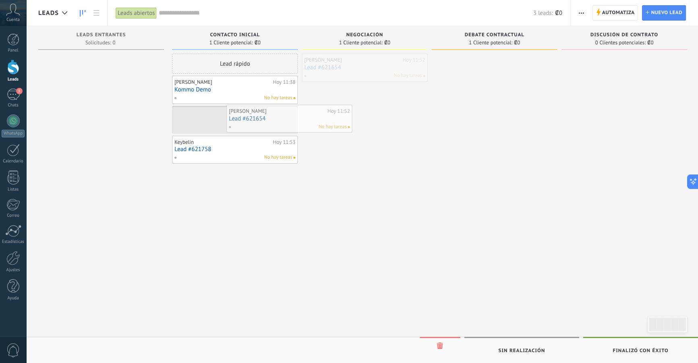
drag, startPoint x: 332, startPoint y: 59, endPoint x: 235, endPoint y: 98, distance: 105.2
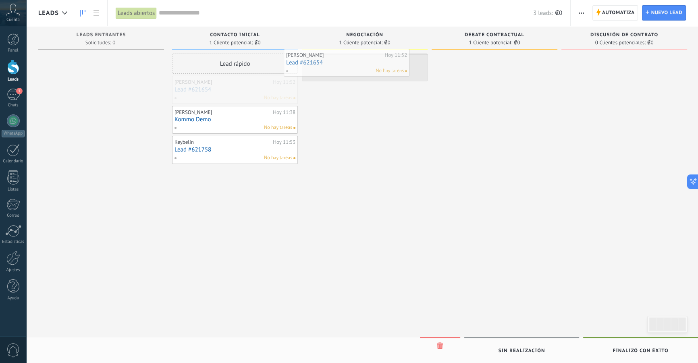
drag, startPoint x: 222, startPoint y: 92, endPoint x: 360, endPoint y: 60, distance: 141.5
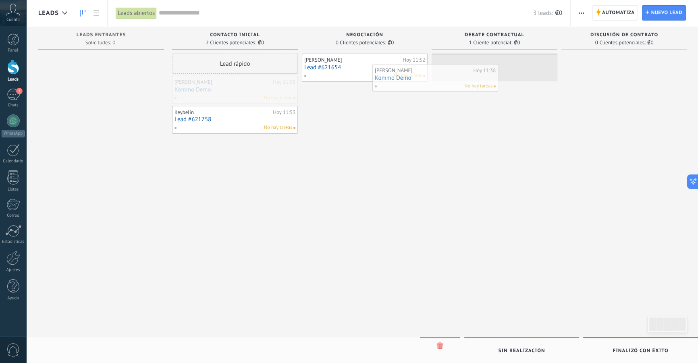
drag, startPoint x: 258, startPoint y: 96, endPoint x: 501, endPoint y: 73, distance: 243.6
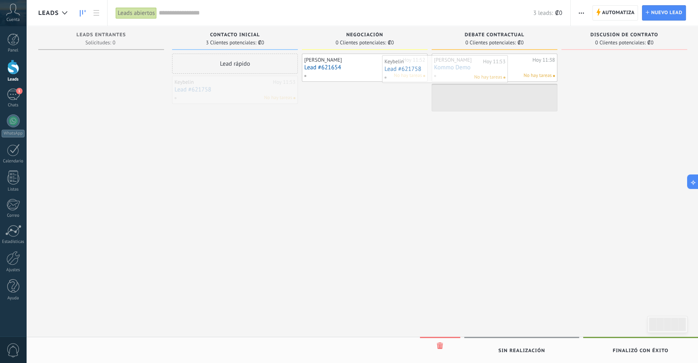
drag, startPoint x: 278, startPoint y: 98, endPoint x: 577, endPoint y: 71, distance: 300.7
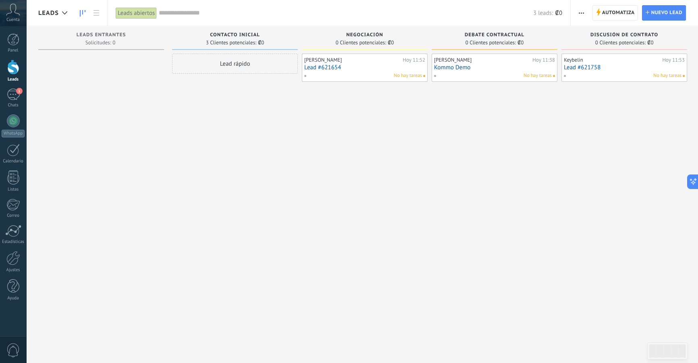
click at [583, 68] on link "Lead #621758" at bounding box center [624, 67] width 121 height 7
click at [614, 66] on link "Lead #621758" at bounding box center [624, 67] width 121 height 7
click at [619, 75] on div "No hay tareas" at bounding box center [622, 75] width 118 height 7
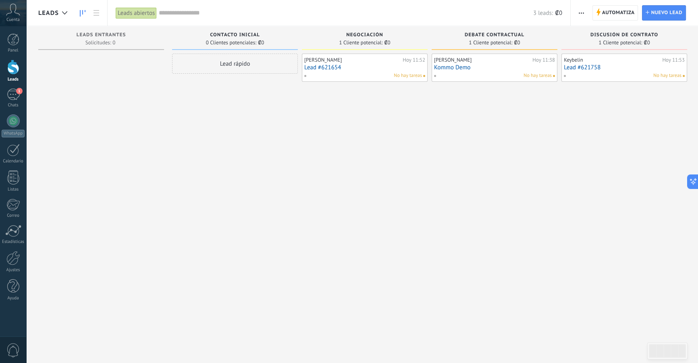
click at [619, 75] on div "No hay tareas" at bounding box center [622, 75] width 118 height 7
click at [586, 65] on link "Lead #621758" at bounding box center [624, 67] width 121 height 7
click at [629, 72] on div "No hay tareas" at bounding box center [622, 75] width 118 height 7
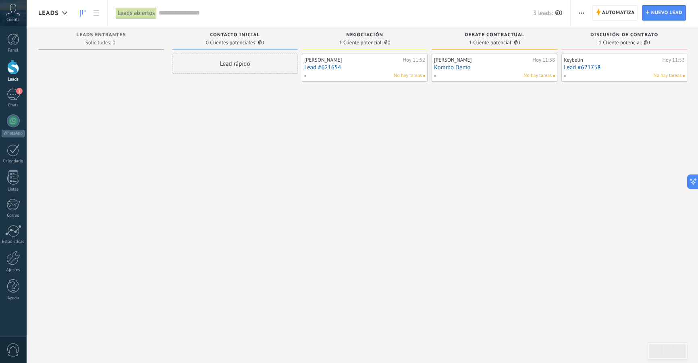
click at [669, 74] on span "No hay tareas" at bounding box center [667, 75] width 28 height 7
click at [572, 62] on div "Keybelin" at bounding box center [612, 60] width 96 height 6
click at [137, 16] on div "Leads abiertos" at bounding box center [136, 13] width 41 height 12
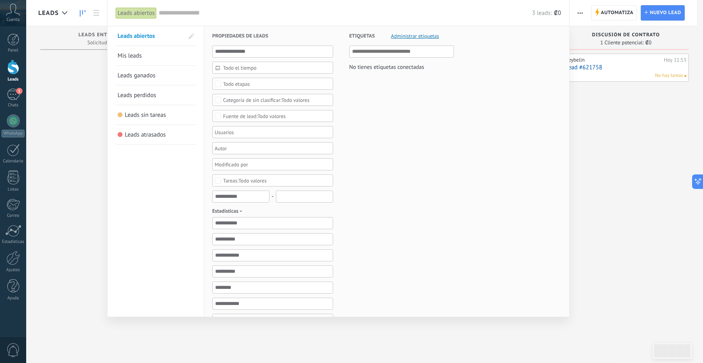
click at [91, 106] on div at bounding box center [351, 181] width 703 height 363
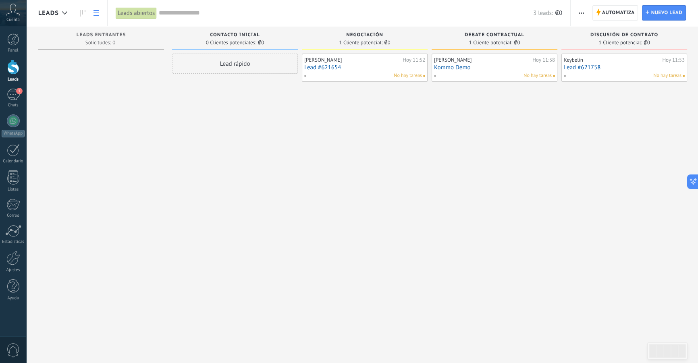
click at [93, 13] on link at bounding box center [96, 13] width 14 height 16
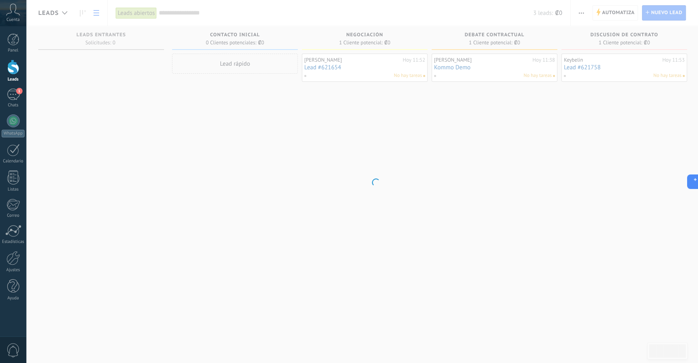
click at [213, 152] on body ".abccls-1,.abccls-2{fill-rule:evenodd}.abccls-2{fill:#fff} .abfcls-1{fill:none}…" at bounding box center [349, 181] width 698 height 363
click at [13, 97] on div "1" at bounding box center [13, 95] width 13 height 12
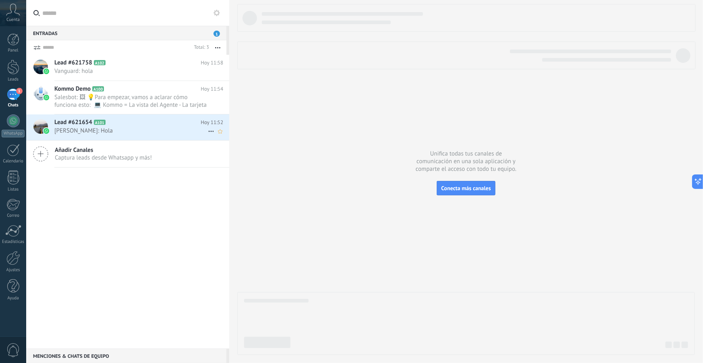
click at [144, 127] on span "[PERSON_NAME]: Hola" at bounding box center [131, 131] width 154 height 8
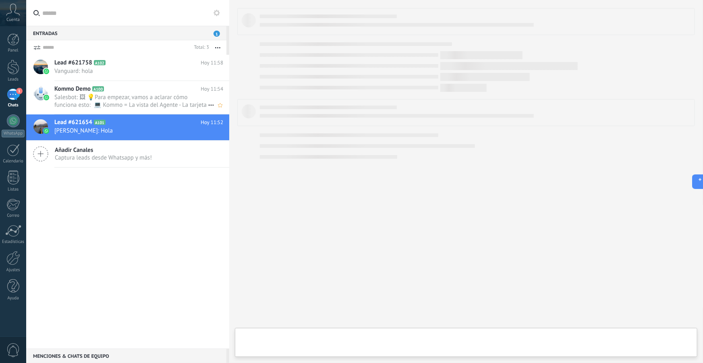
click at [70, 94] on span "Salesbot: 🖼 💡Para empezar, vamos a aclarar cómo funciona esto: 💻 Kommo = La vis…" at bounding box center [131, 101] width 154 height 15
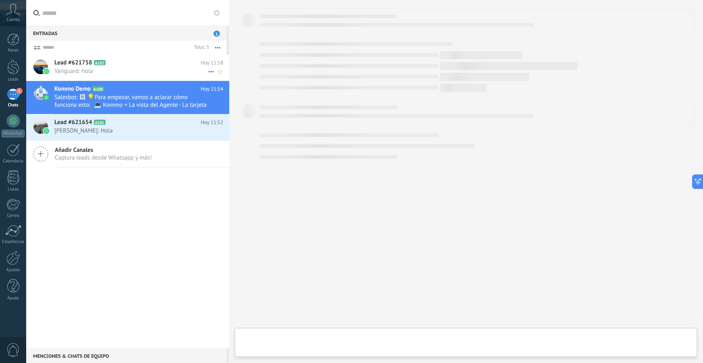
click at [105, 61] on h2 "Lead #621758 A102" at bounding box center [127, 63] width 146 height 8
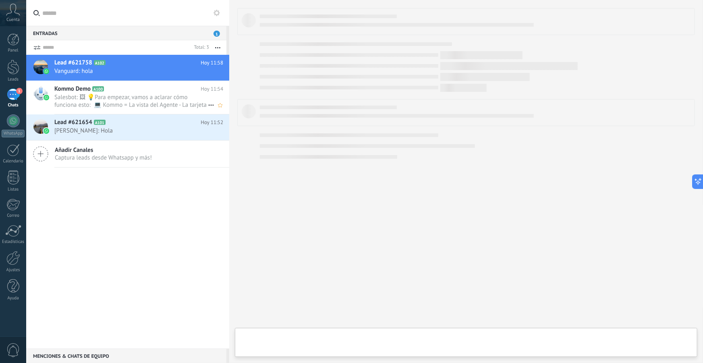
click at [139, 108] on span "Salesbot: 🖼 💡Para empezar, vamos a aclarar cómo funciona esto: 💻 Kommo = La vis…" at bounding box center [131, 101] width 154 height 15
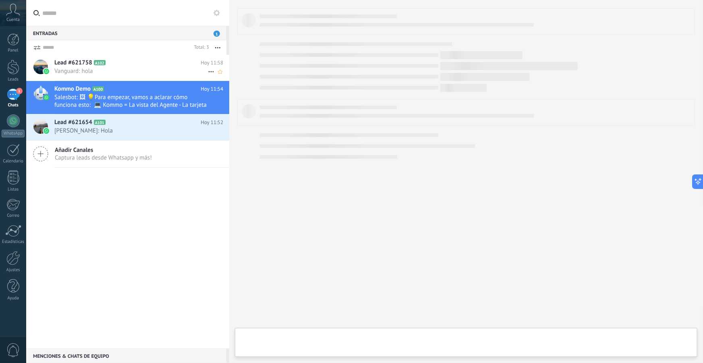
click at [98, 65] on h2 "Lead #621758 A102" at bounding box center [127, 63] width 146 height 8
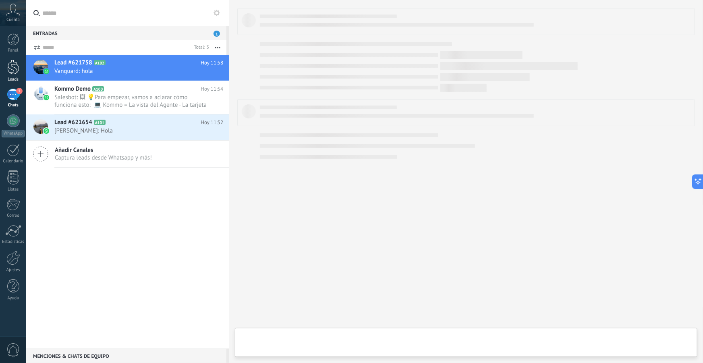
click at [16, 73] on div at bounding box center [13, 67] width 12 height 15
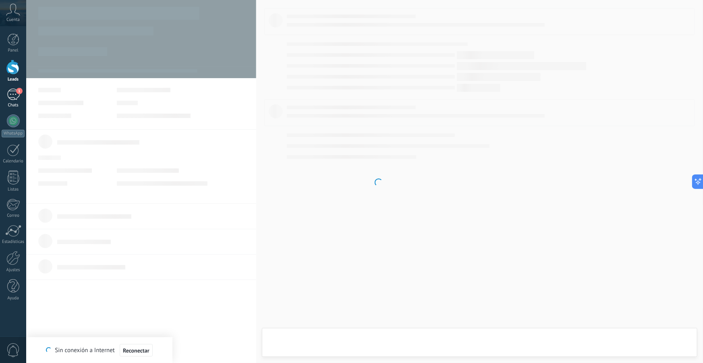
click at [17, 92] on span "1" at bounding box center [19, 91] width 6 height 6
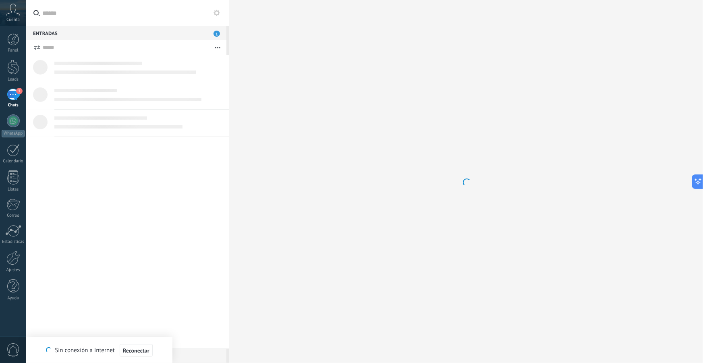
drag, startPoint x: 214, startPoint y: 235, endPoint x: 210, endPoint y: 230, distance: 6.6
click at [224, 226] on div at bounding box center [127, 202] width 203 height 294
click at [18, 232] on div at bounding box center [13, 231] width 16 height 12
click at [6, 205] on link "Correo" at bounding box center [13, 209] width 26 height 20
click at [17, 178] on div at bounding box center [13, 177] width 12 height 14
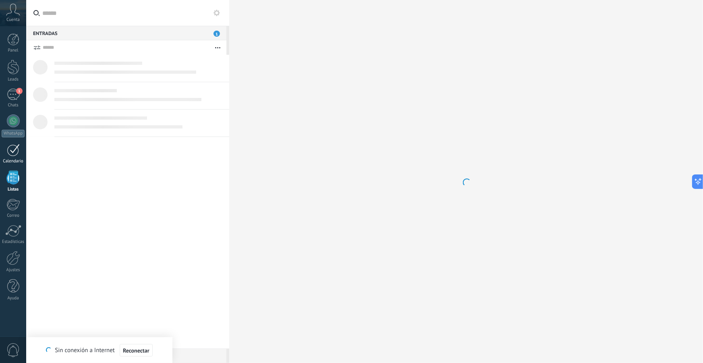
click at [9, 149] on div at bounding box center [13, 150] width 13 height 12
click at [4, 95] on link "1 Chats" at bounding box center [13, 98] width 26 height 19
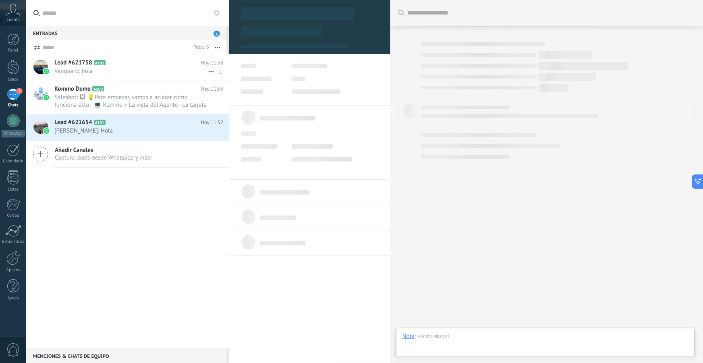
click at [129, 67] on div "Lead #621758 A102 Hoy 11:58 Vanguard: hola" at bounding box center [141, 67] width 175 height 25
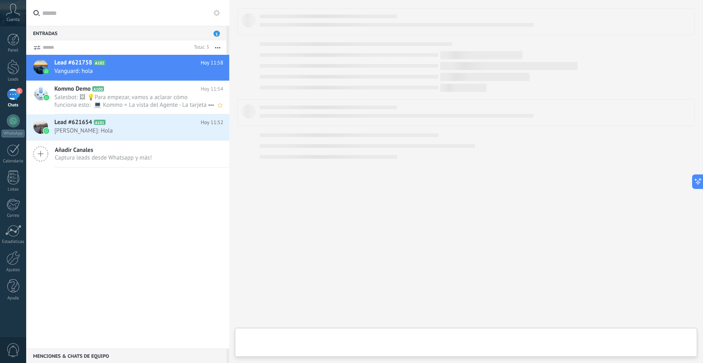
click at [106, 94] on span "Salesbot: 🖼 💡Para empezar, vamos a aclarar cómo funciona esto: 💻 Kommo = La vis…" at bounding box center [131, 101] width 154 height 15
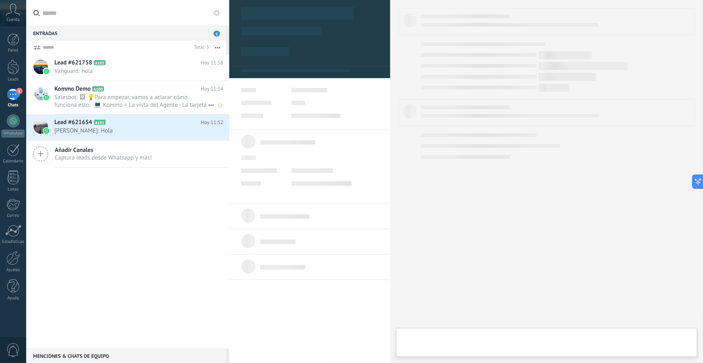
scroll to position [12, 0]
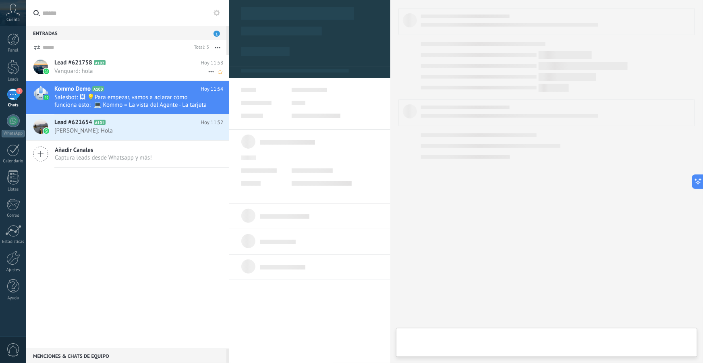
click at [123, 58] on div "Lead #621758 A102 Hoy 11:58 Vanguard: hola" at bounding box center [141, 67] width 175 height 25
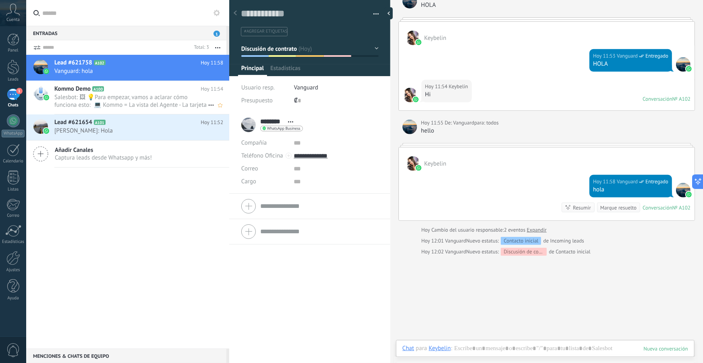
scroll to position [12, 0]
click at [135, 92] on h2 "Kommo Demo A100" at bounding box center [127, 89] width 146 height 8
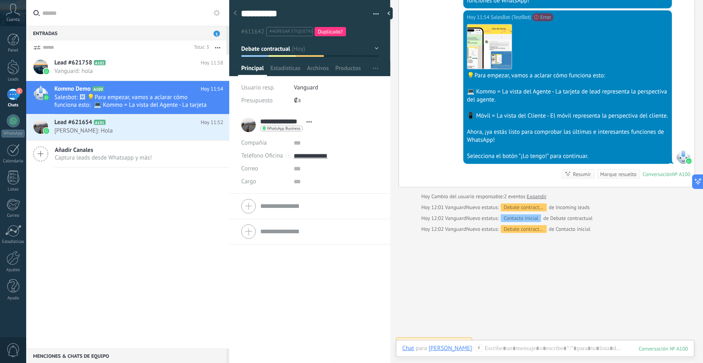
scroll to position [375, 0]
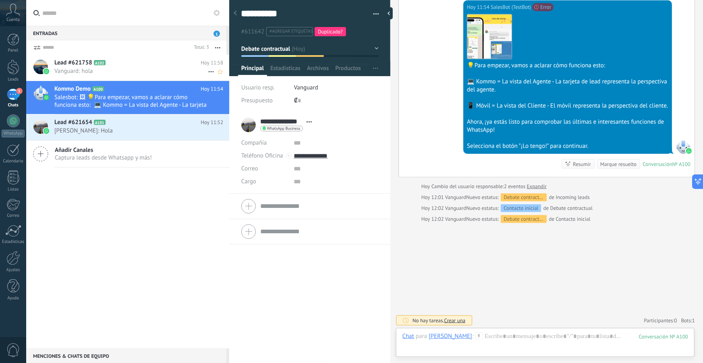
click at [87, 60] on span "Lead #621758" at bounding box center [73, 63] width 38 height 8
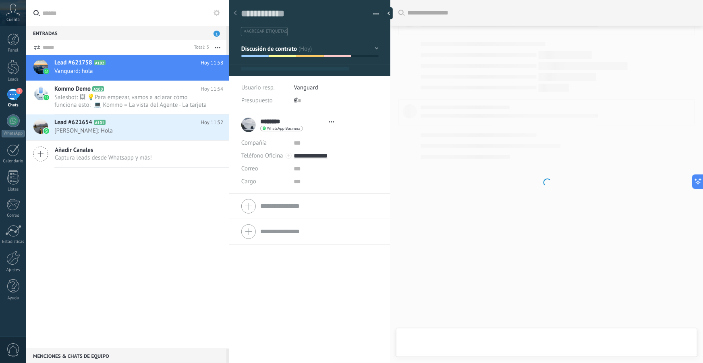
scroll to position [12, 0]
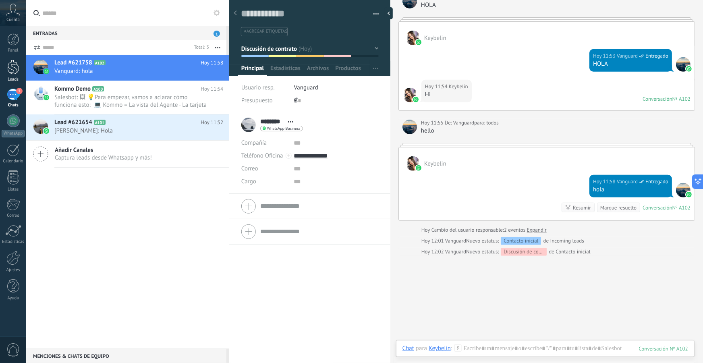
click at [8, 70] on div at bounding box center [13, 67] width 12 height 15
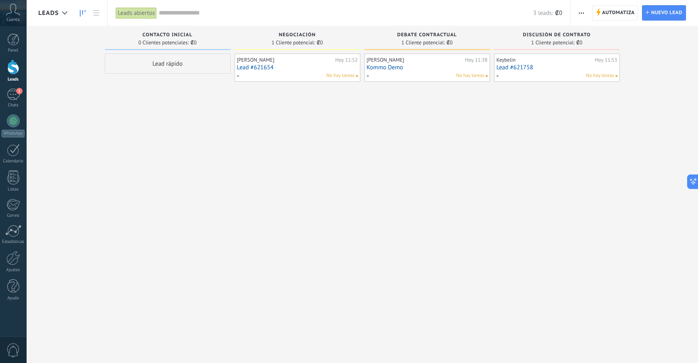
click at [447, 76] on div "No hay tareas" at bounding box center [425, 75] width 118 height 7
click at [391, 68] on link "Kommo Demo" at bounding box center [427, 67] width 121 height 7
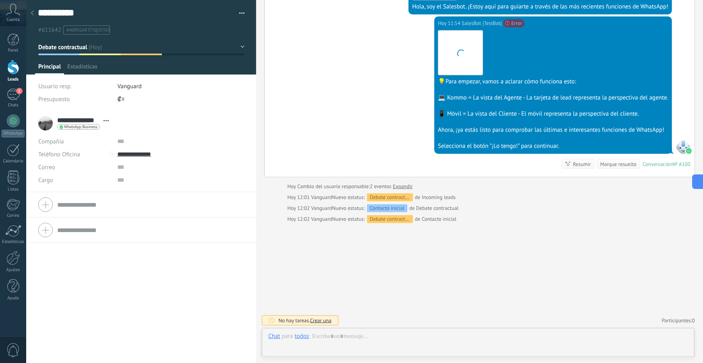
scroll to position [12, 0]
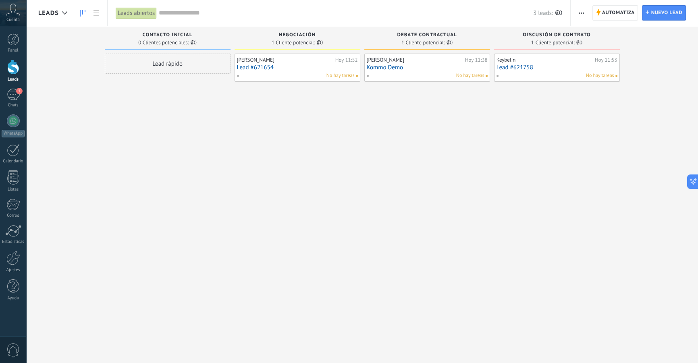
click at [511, 69] on link "Lead #621758" at bounding box center [557, 67] width 121 height 7
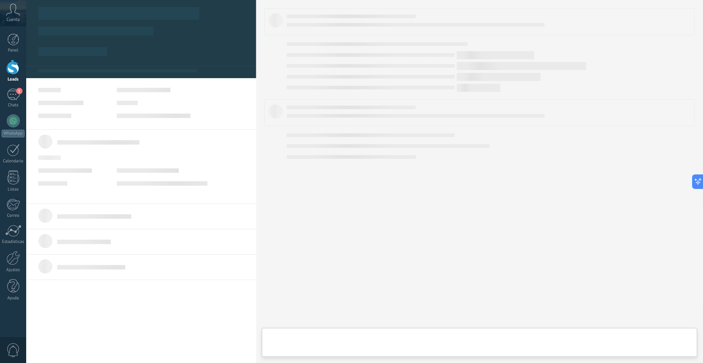
type textarea "**********"
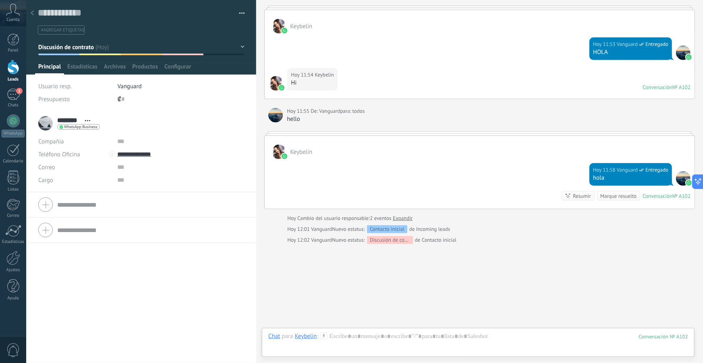
scroll to position [179, 0]
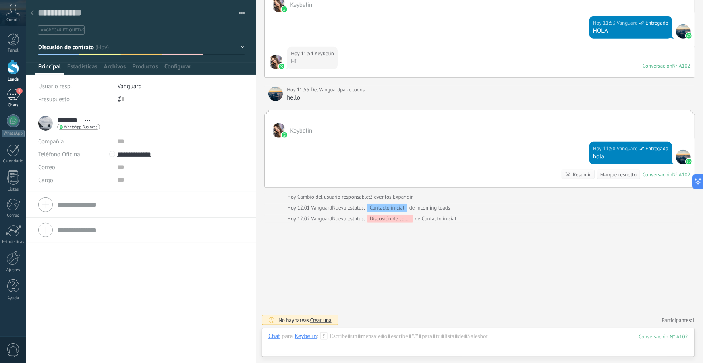
click at [17, 101] on link "1 Chats" at bounding box center [13, 98] width 26 height 19
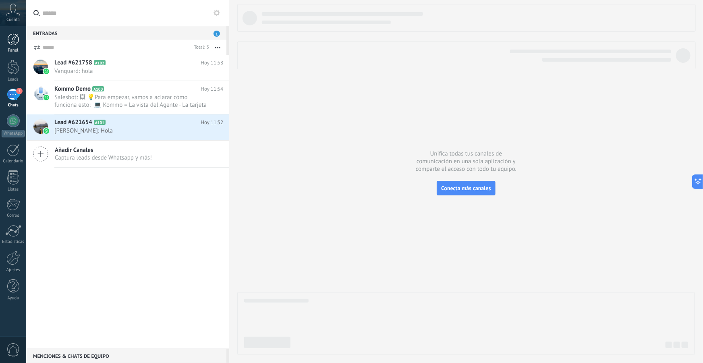
click at [15, 47] on link "Panel" at bounding box center [13, 43] width 26 height 20
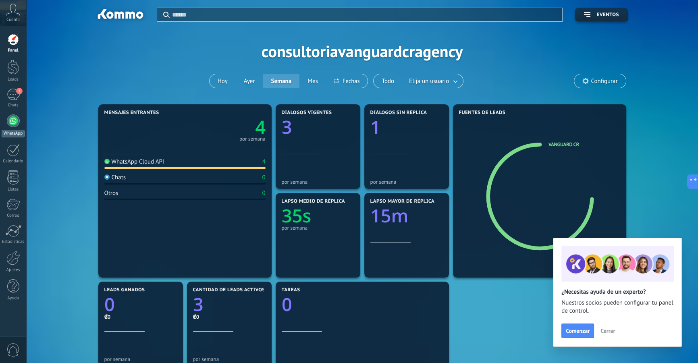
click at [8, 117] on div at bounding box center [13, 120] width 13 height 13
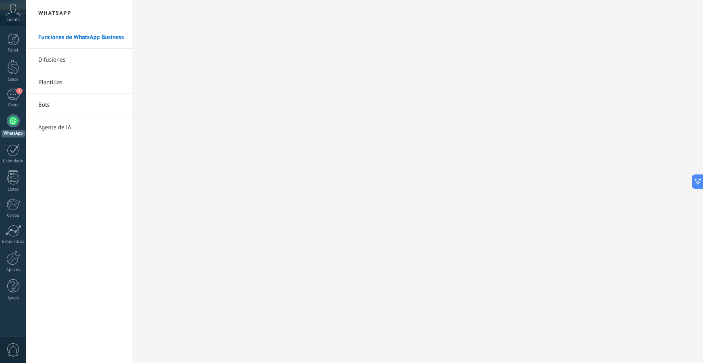
click at [66, 107] on link "Bots" at bounding box center [81, 105] width 86 height 23
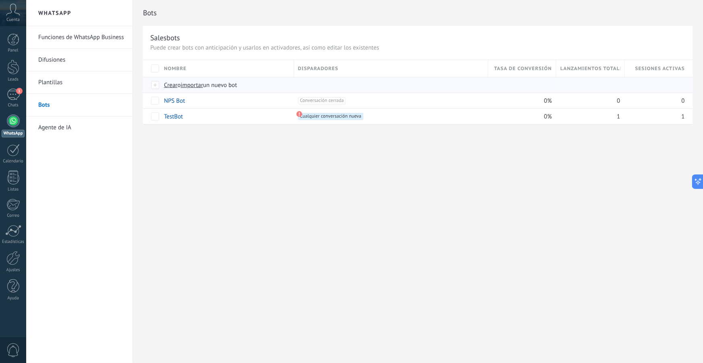
click at [217, 87] on span "un nuevo bot" at bounding box center [220, 85] width 34 height 8
click at [0, 0] on input "importar un nuevo bot" at bounding box center [0, 0] width 0 height 0
click at [171, 85] on span "Crear" at bounding box center [171, 85] width 14 height 8
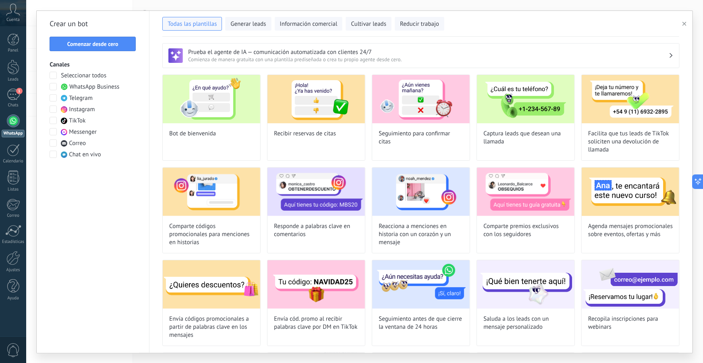
click at [85, 85] on span "WhatsApp Business" at bounding box center [94, 87] width 50 height 8
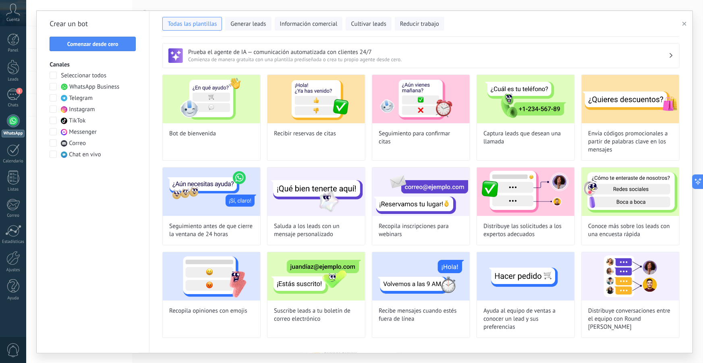
click at [686, 23] on icon "button" at bounding box center [685, 24] width 4 height 4
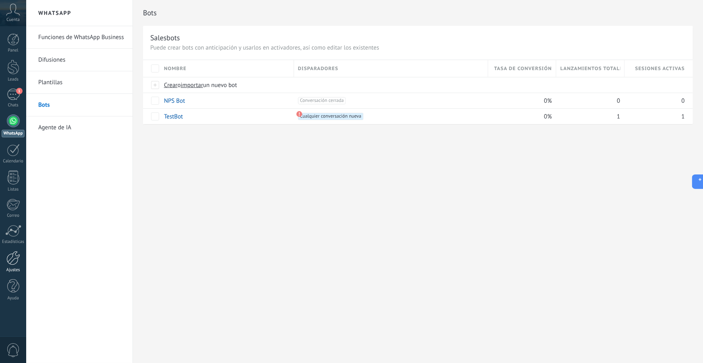
click at [18, 260] on div at bounding box center [13, 258] width 14 height 14
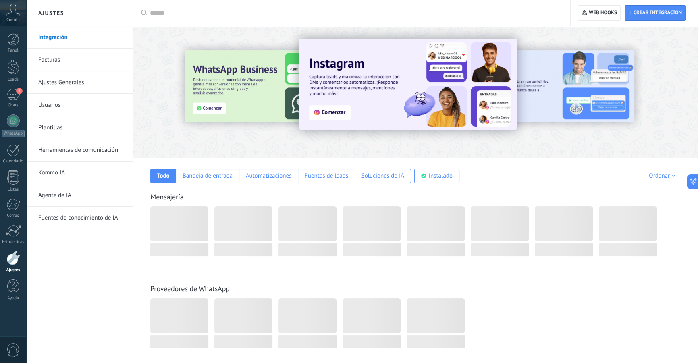
click at [600, 4] on div "Crear integración Web hooks 0" at bounding box center [634, 13] width 127 height 26
click at [600, 7] on span "Web hooks 0" at bounding box center [599, 13] width 35 height 15
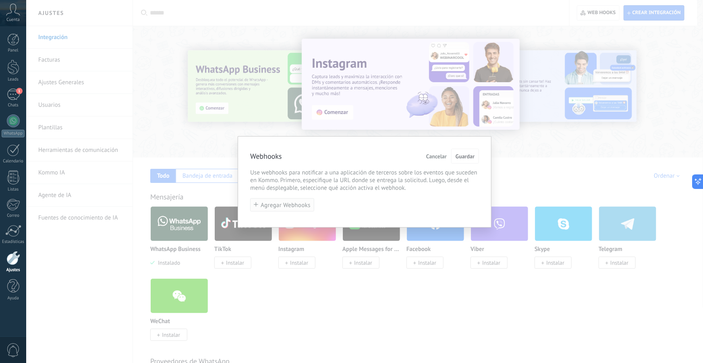
click at [295, 205] on span "Agregar Webhooks" at bounding box center [286, 205] width 50 height 6
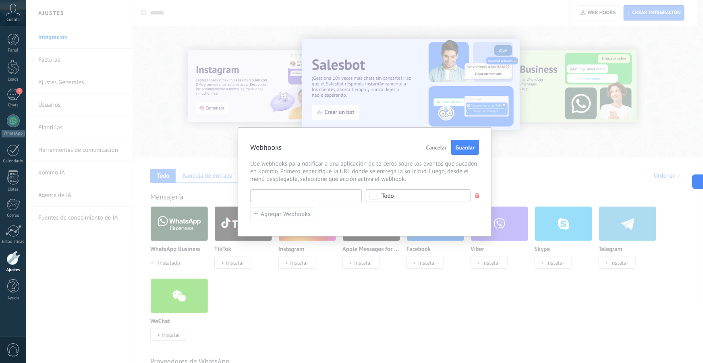
click at [330, 198] on input "text" at bounding box center [306, 195] width 112 height 13
paste input "**********"
type input "**********"
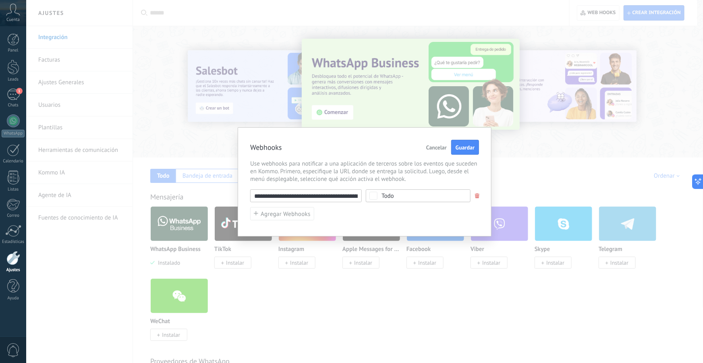
click at [392, 196] on div "Todo" at bounding box center [388, 196] width 12 height 6
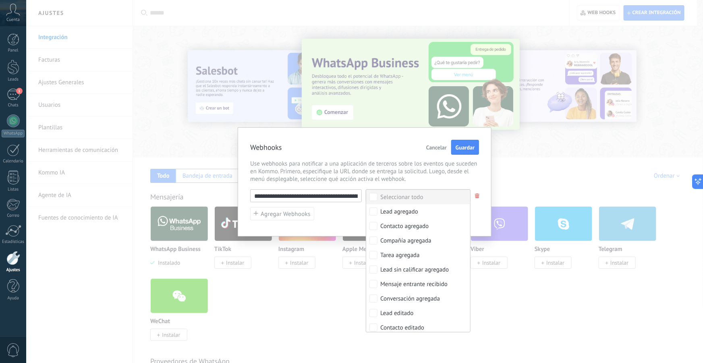
click at [402, 176] on span "Use webhooks para notificar a una aplicación de terceros sobre los eventos que …" at bounding box center [364, 171] width 229 height 23
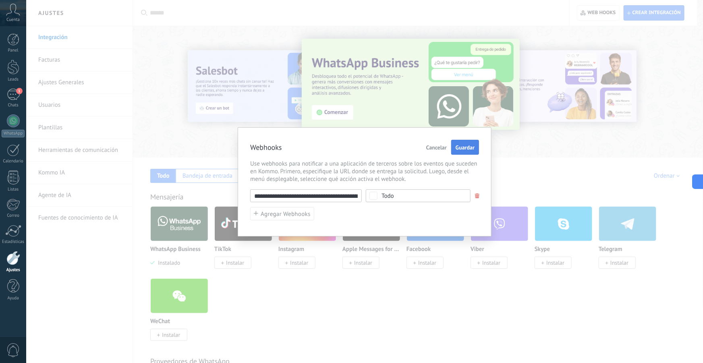
click at [466, 150] on span "Guardar" at bounding box center [465, 148] width 19 height 6
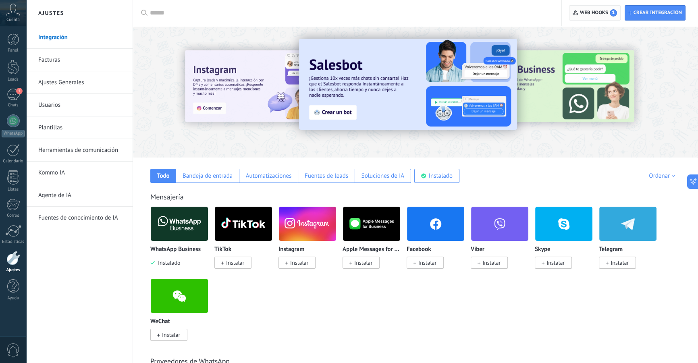
click at [602, 10] on span "Web hooks 1" at bounding box center [598, 12] width 37 height 7
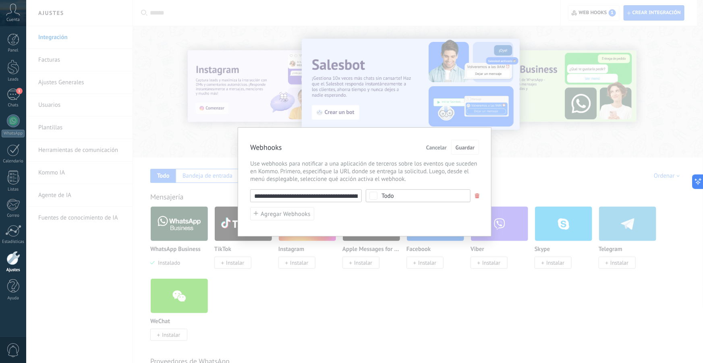
click at [367, 197] on div "Todo" at bounding box center [418, 195] width 105 height 13
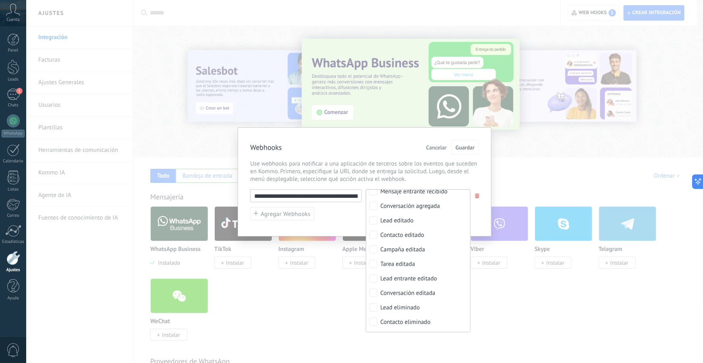
scroll to position [80, 0]
click at [376, 208] on label "Mensaje entrante recibido" at bounding box center [418, 204] width 104 height 15
click at [461, 142] on button "Guardar" at bounding box center [465, 147] width 28 height 15
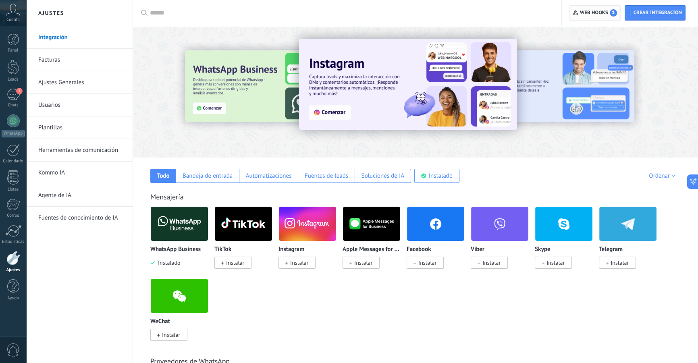
click at [603, 9] on span "Web hooks 1" at bounding box center [598, 12] width 37 height 7
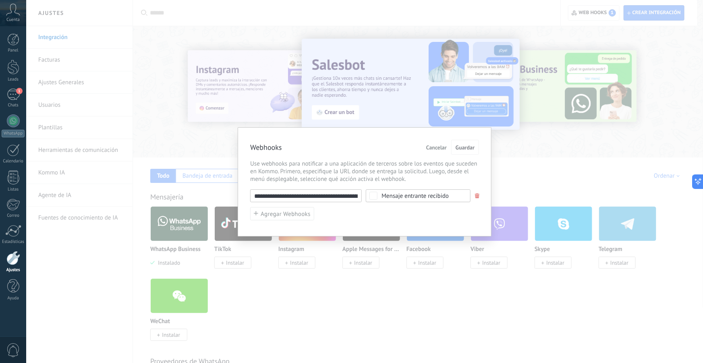
click at [399, 204] on div "**********" at bounding box center [364, 204] width 229 height 31
click at [414, 195] on div "Mensaje entrante recibido" at bounding box center [415, 196] width 67 height 6
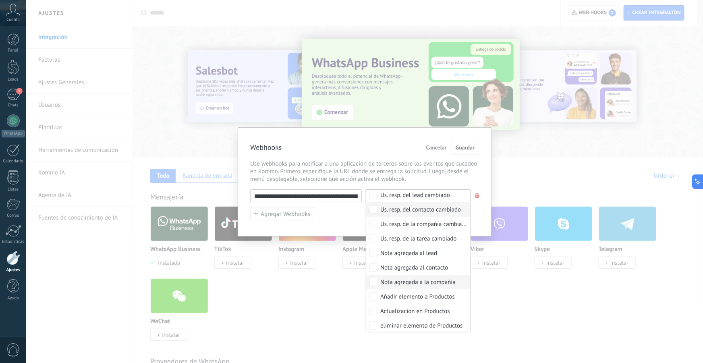
scroll to position [336, 0]
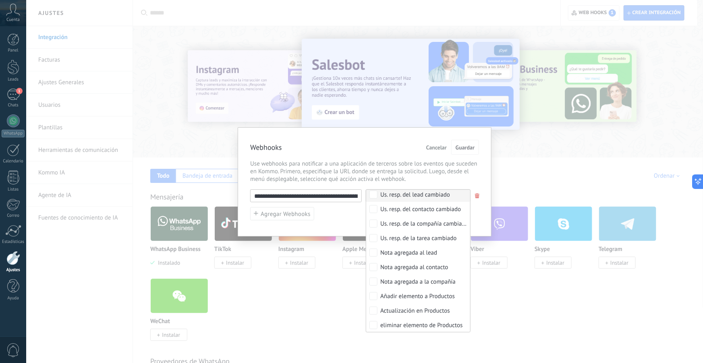
click at [343, 192] on input "**********" at bounding box center [306, 195] width 112 height 13
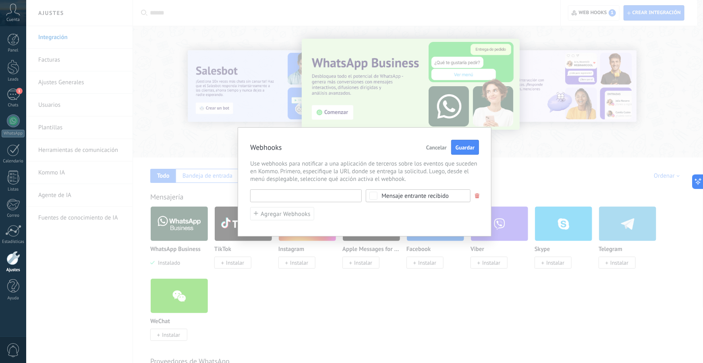
paste input "**********"
type input "**********"
click at [395, 207] on div "**********" at bounding box center [364, 204] width 229 height 31
click at [424, 198] on div "Mensaje entrante recibido" at bounding box center [415, 196] width 67 height 6
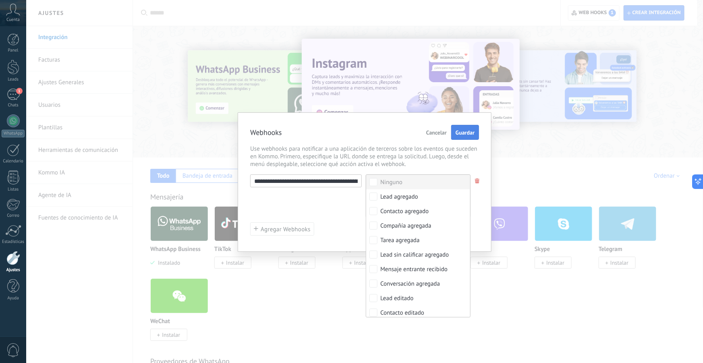
click at [468, 132] on span "Guardar" at bounding box center [465, 133] width 19 height 6
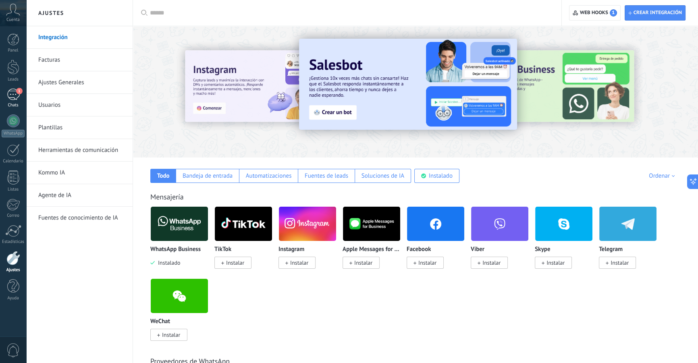
drag, startPoint x: 0, startPoint y: 93, endPoint x: 7, endPoint y: 92, distance: 7.3
click at [0, 92] on link "1 Chats" at bounding box center [13, 98] width 26 height 19
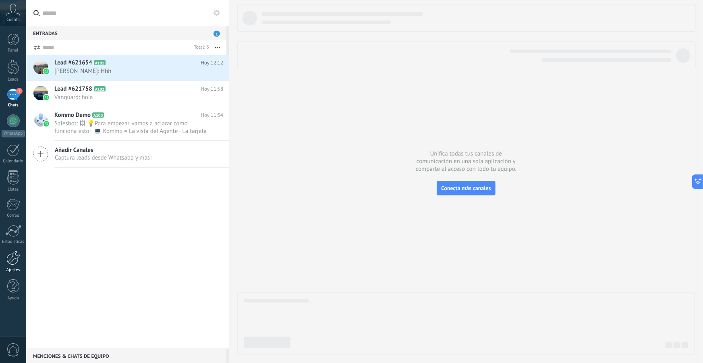
click at [10, 258] on div at bounding box center [13, 258] width 14 height 14
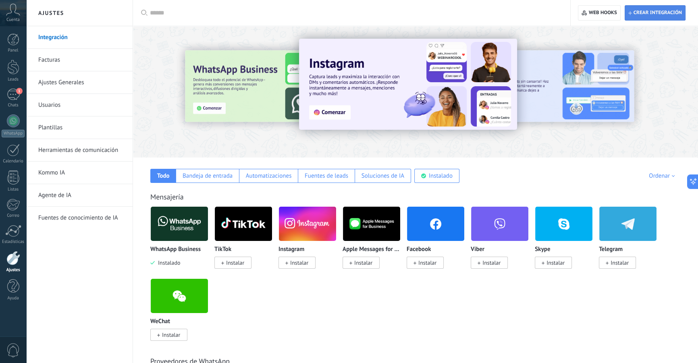
click at [637, 8] on span "Crear integración" at bounding box center [655, 13] width 54 height 15
type textarea "**********"
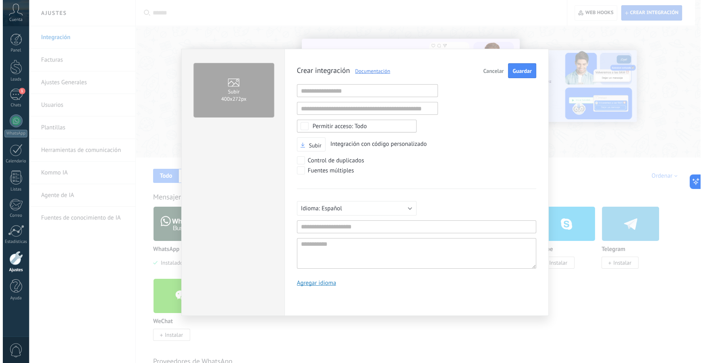
scroll to position [8, 0]
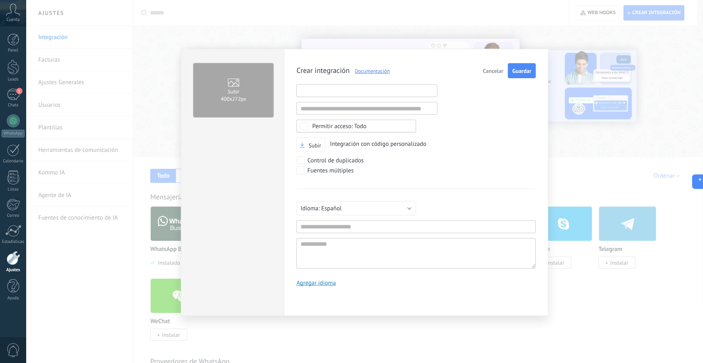
click at [333, 89] on input "text" at bounding box center [367, 90] width 141 height 13
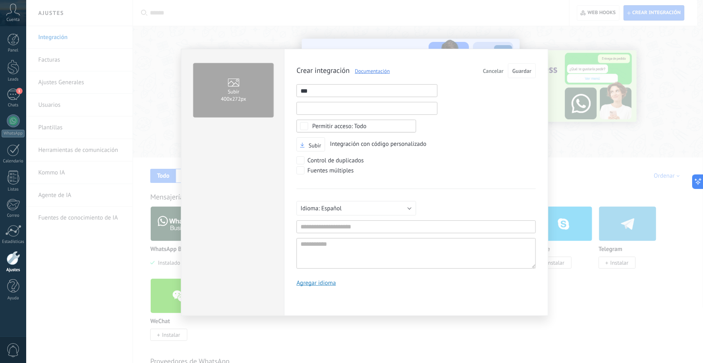
type input "**********"
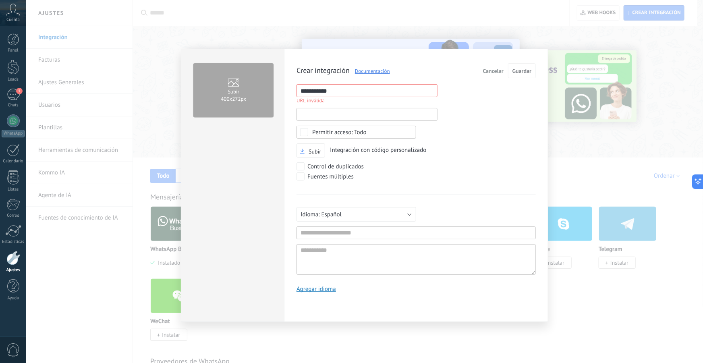
click at [395, 105] on div "**********" at bounding box center [416, 180] width 239 height 235
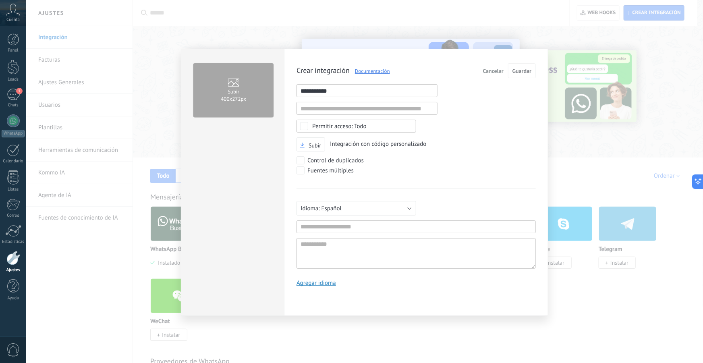
click at [362, 92] on input "**********" at bounding box center [367, 90] width 141 height 13
click at [503, 122] on div "Crear integración Documentación Cancelar Guardar URL inválida URL inválida Ning…" at bounding box center [416, 177] width 239 height 229
drag, startPoint x: 330, startPoint y: 100, endPoint x: 330, endPoint y: 89, distance: 10.5
click at [330, 91] on div "Crear integración Documentación Cancelar Guardar URL inválida URL inválida Ning…" at bounding box center [416, 177] width 239 height 229
click at [330, 89] on input "text" at bounding box center [367, 90] width 141 height 13
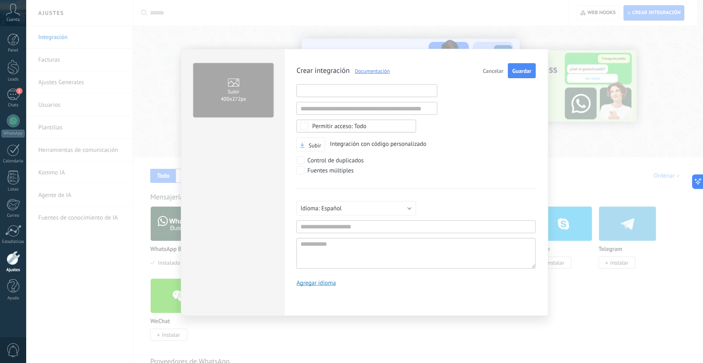
paste input "**********"
type input "**********"
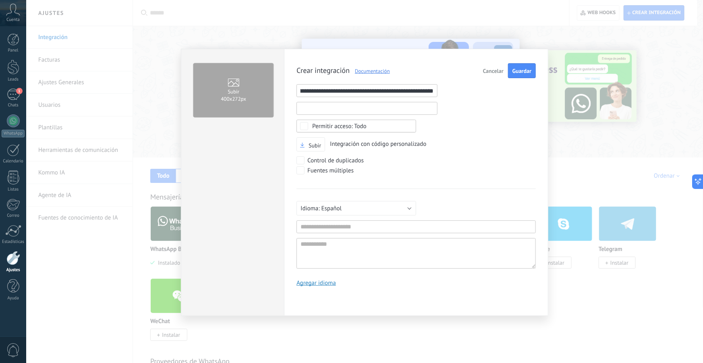
scroll to position [0, 0]
click at [366, 108] on input "text" at bounding box center [367, 108] width 141 height 13
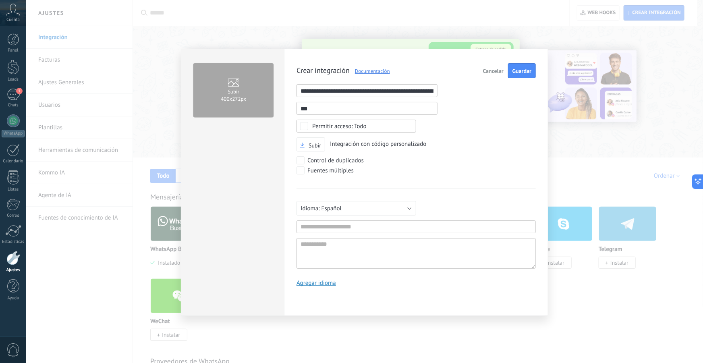
type input "**********"
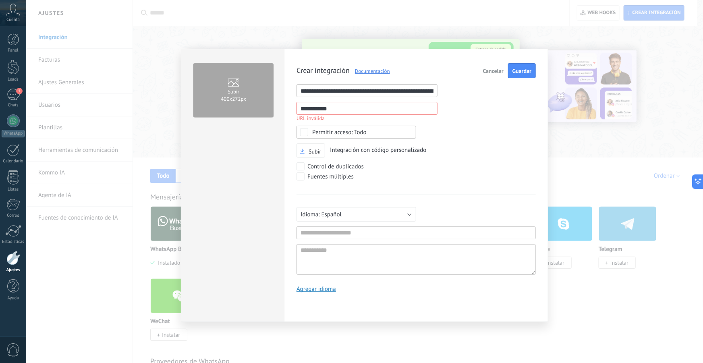
click at [504, 137] on div "**********" at bounding box center [416, 180] width 239 height 235
click at [370, 109] on input "**********" at bounding box center [367, 108] width 141 height 13
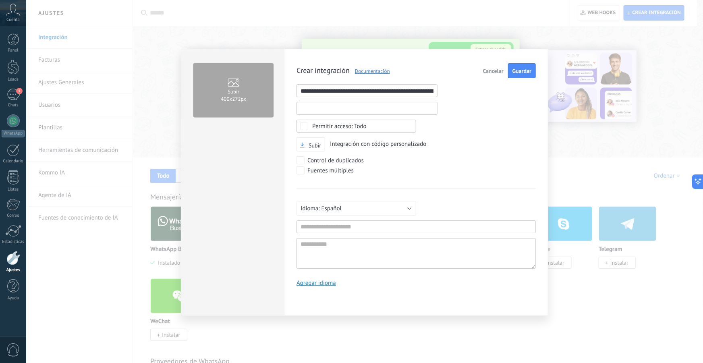
paste input "**********"
type input "**********"
click at [501, 135] on div "**********" at bounding box center [416, 177] width 239 height 229
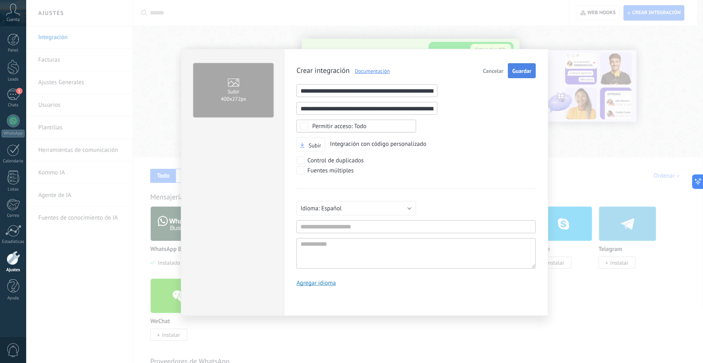
click at [521, 72] on span "Guardar" at bounding box center [522, 71] width 19 height 6
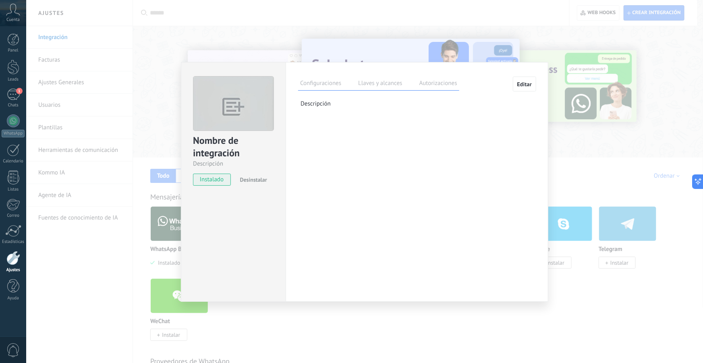
click at [387, 87] on label "Llaves y alcances" at bounding box center [380, 85] width 48 height 12
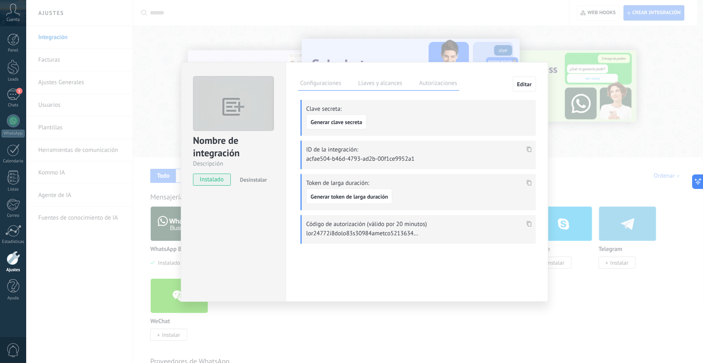
click at [439, 85] on label "Autorizaciones" at bounding box center [439, 85] width 42 height 12
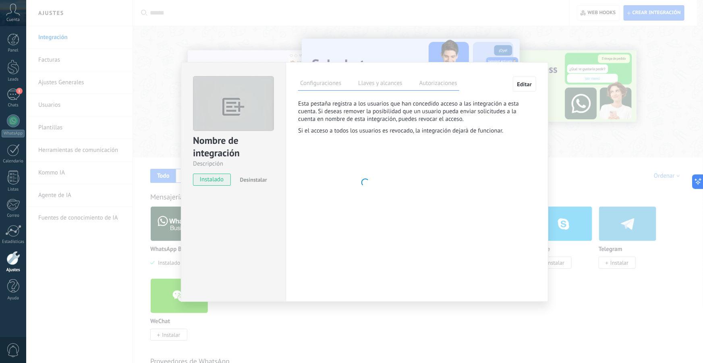
click at [387, 44] on div "Nombre de integración Descripción instalado Desinstalar Configuraciones Llaves …" at bounding box center [364, 181] width 677 height 363
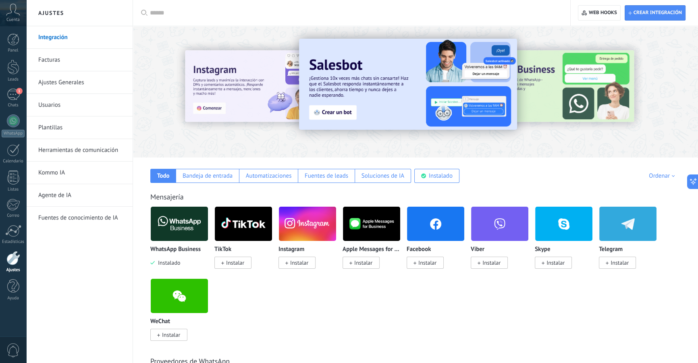
click at [189, 228] on img at bounding box center [179, 223] width 57 height 39
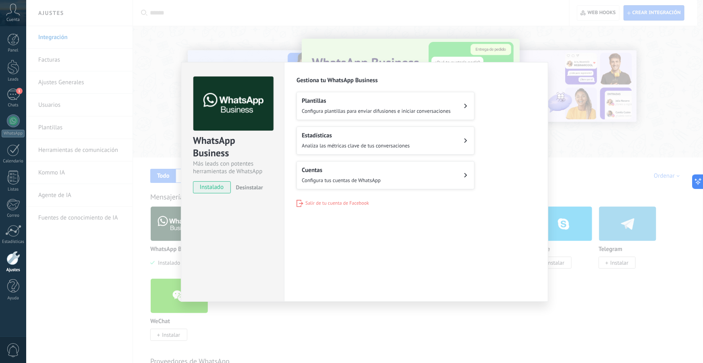
click at [613, 139] on div "WhatsApp Business Más leads con potentes herramientas de WhatsApp instalado Des…" at bounding box center [364, 181] width 677 height 363
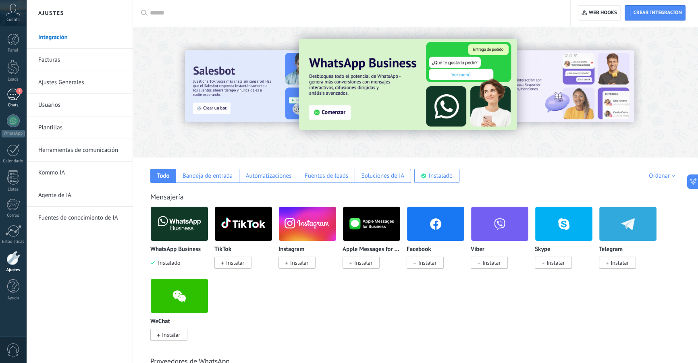
click at [11, 99] on div "1" at bounding box center [13, 95] width 13 height 12
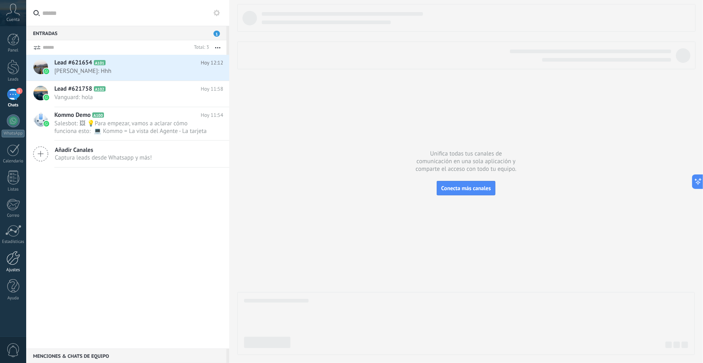
click at [15, 266] on link "Ajustes" at bounding box center [13, 262] width 26 height 22
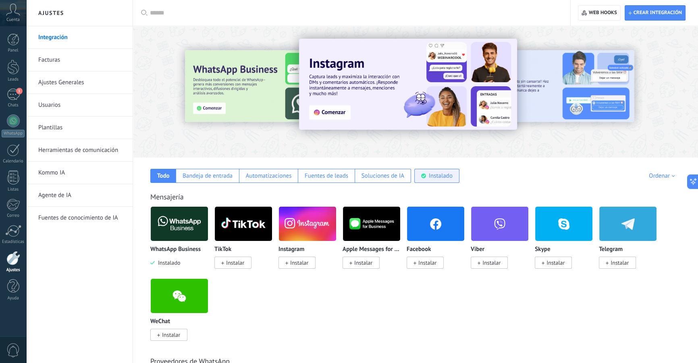
click at [438, 176] on div "Instalado" at bounding box center [441, 176] width 24 height 8
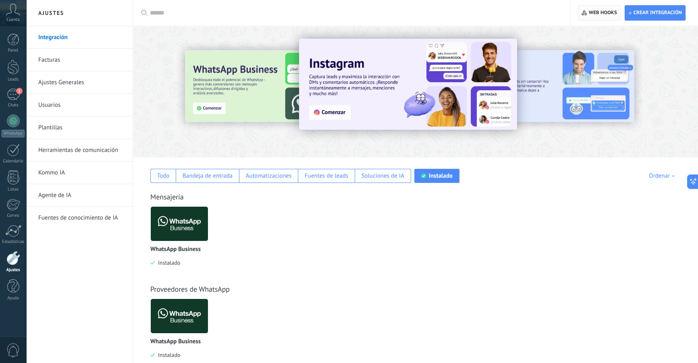
click at [604, 16] on span "Web hooks 0" at bounding box center [603, 13] width 28 height 6
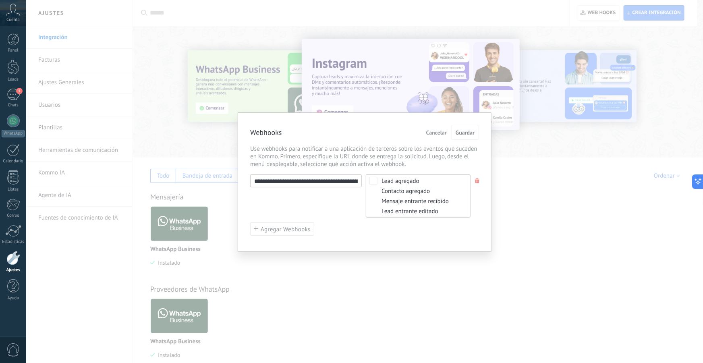
click at [475, 179] on span at bounding box center [477, 181] width 5 height 5
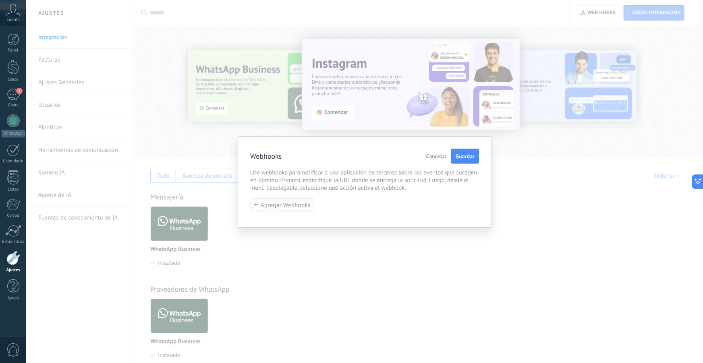
click at [305, 204] on span "Agregar Webhooks" at bounding box center [286, 205] width 50 height 6
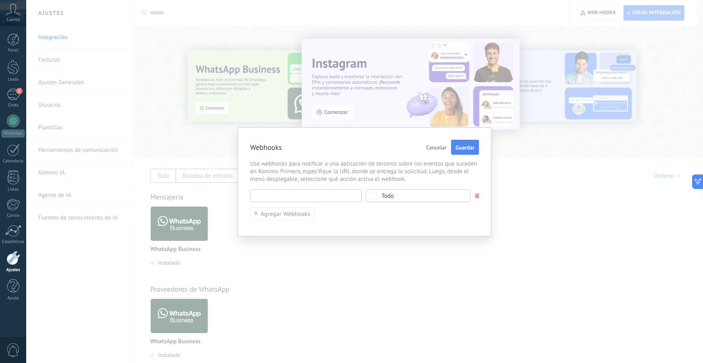
click at [315, 193] on input "text" at bounding box center [306, 195] width 112 height 13
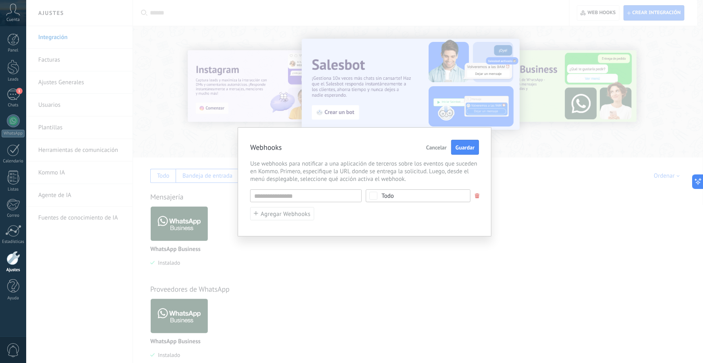
type input "********"
click at [384, 193] on div "Todo" at bounding box center [388, 192] width 12 height 6
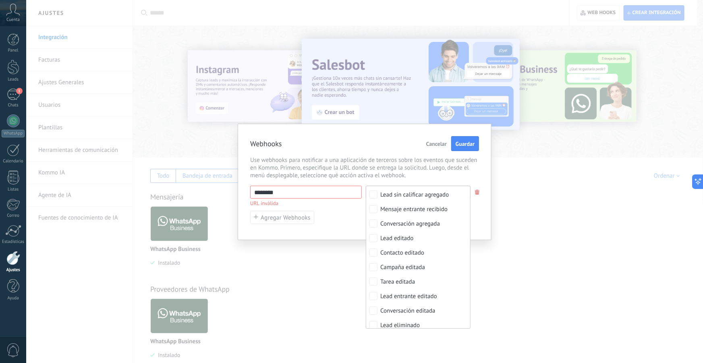
scroll to position [43, 0]
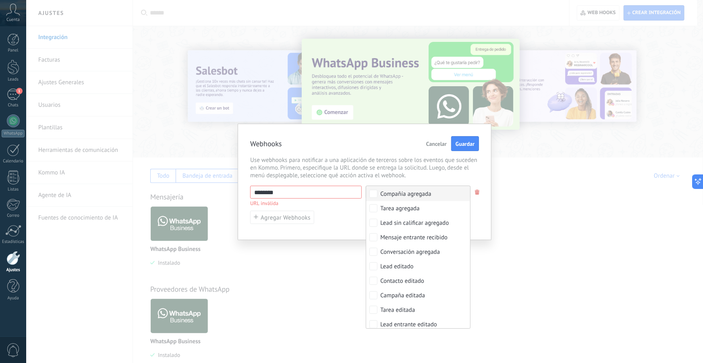
click at [415, 128] on div "**********" at bounding box center [365, 182] width 254 height 116
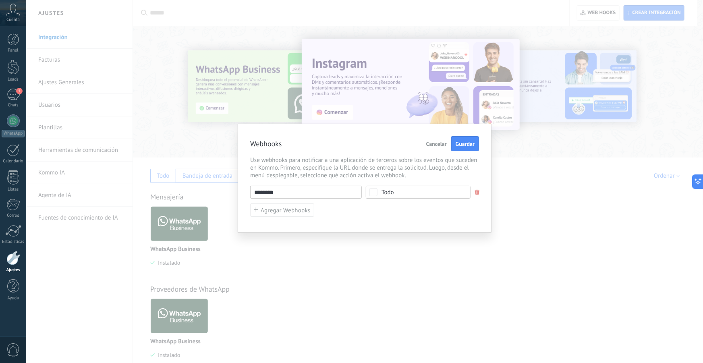
click at [340, 193] on input "********" at bounding box center [306, 192] width 112 height 13
paste input "**********"
type input "**********"
click at [464, 145] on span "Guardar" at bounding box center [465, 148] width 19 height 6
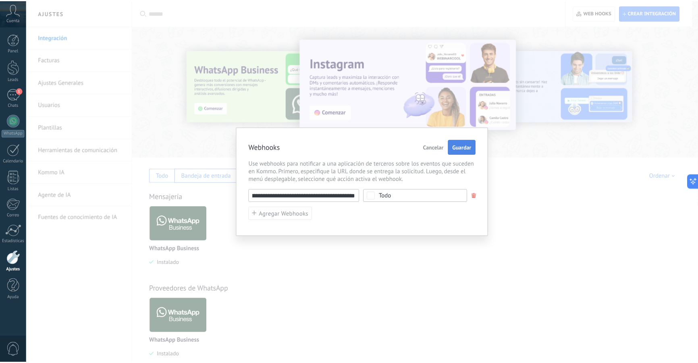
scroll to position [0, 0]
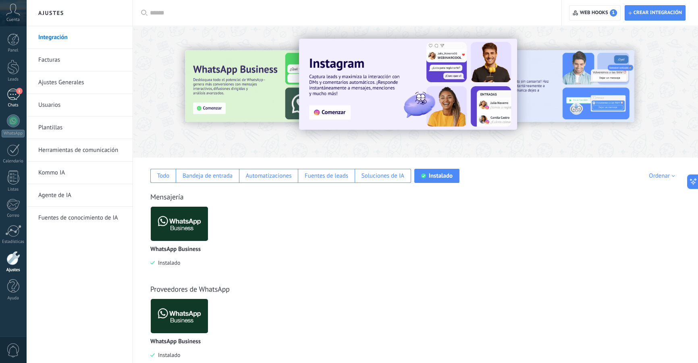
click at [8, 103] on div "Chats" at bounding box center [13, 105] width 23 height 5
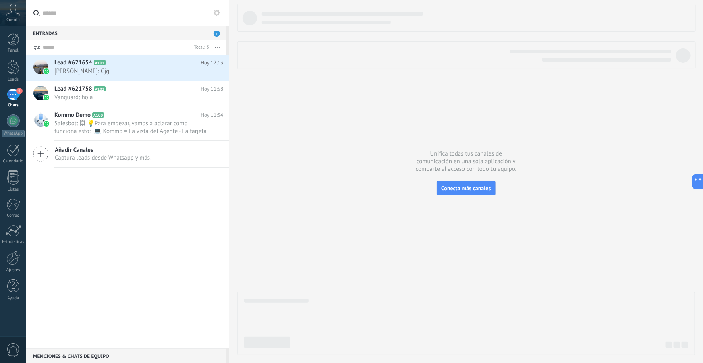
click at [16, 89] on span "1" at bounding box center [19, 91] width 6 height 6
click at [15, 90] on div "1" at bounding box center [13, 95] width 13 height 12
click at [22, 235] on link "Estadísticas" at bounding box center [13, 235] width 26 height 20
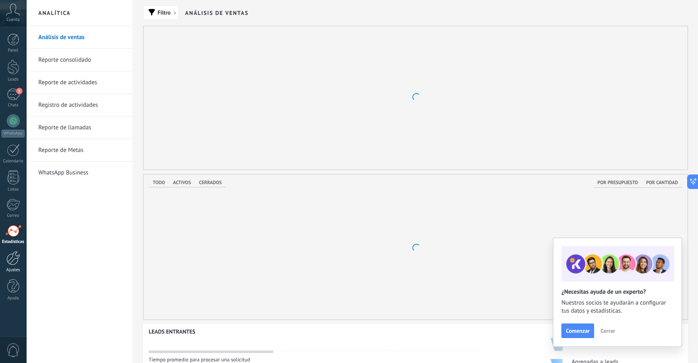
click at [15, 262] on div at bounding box center [13, 258] width 14 height 14
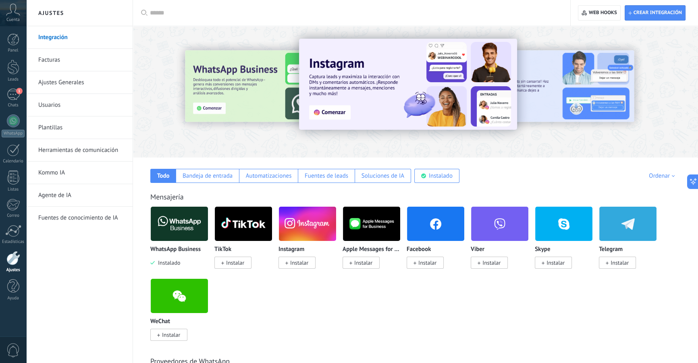
click at [51, 202] on link "Agente de IA" at bounding box center [81, 195] width 86 height 23
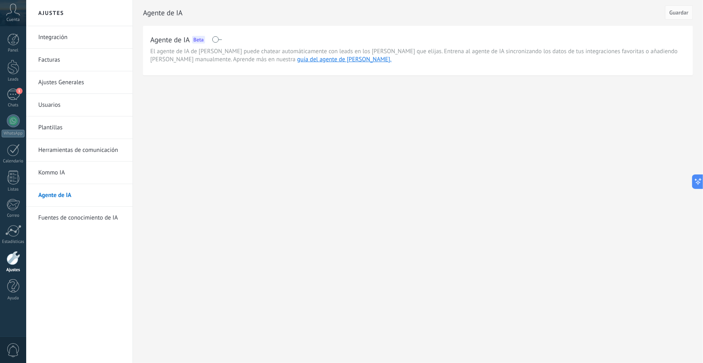
click at [212, 40] on span at bounding box center [217, 39] width 10 height 6
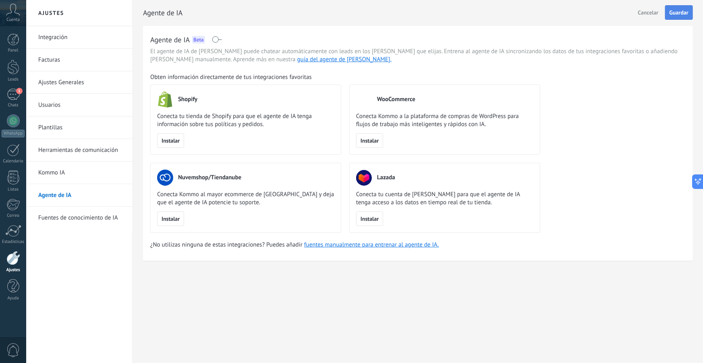
click at [686, 10] on span "Guardar" at bounding box center [679, 13] width 19 height 6
click at [56, 104] on link "Usuarios" at bounding box center [81, 105] width 86 height 23
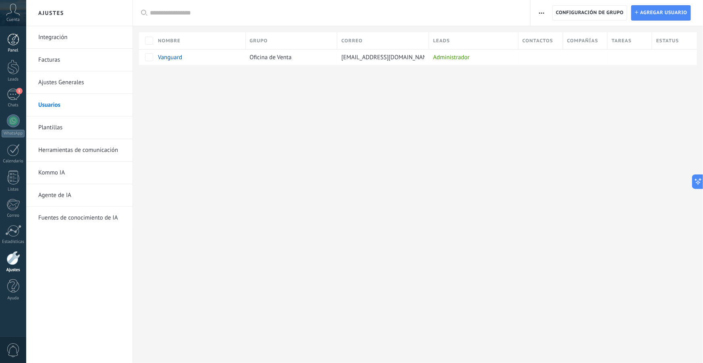
click at [15, 48] on div "Panel" at bounding box center [13, 50] width 23 height 5
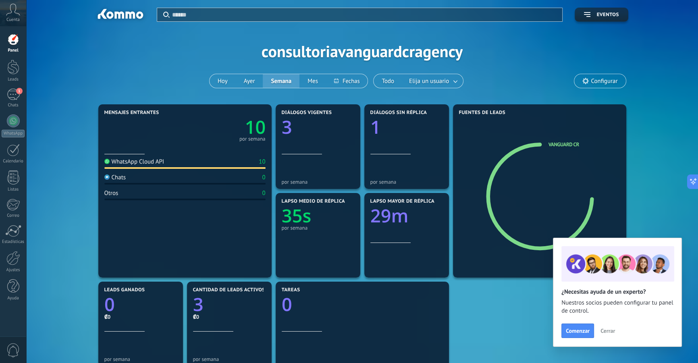
click at [611, 329] on span "Cerrar" at bounding box center [608, 331] width 15 height 6
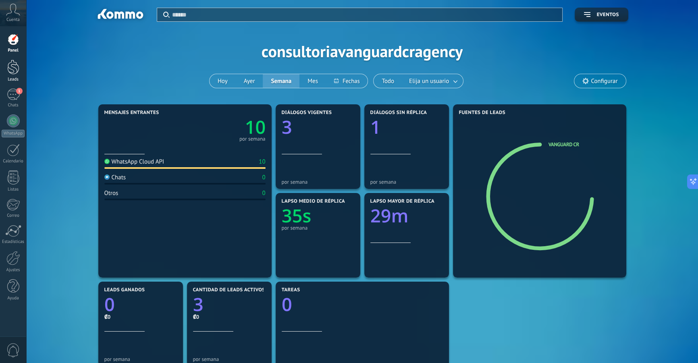
click at [15, 62] on div at bounding box center [13, 67] width 12 height 15
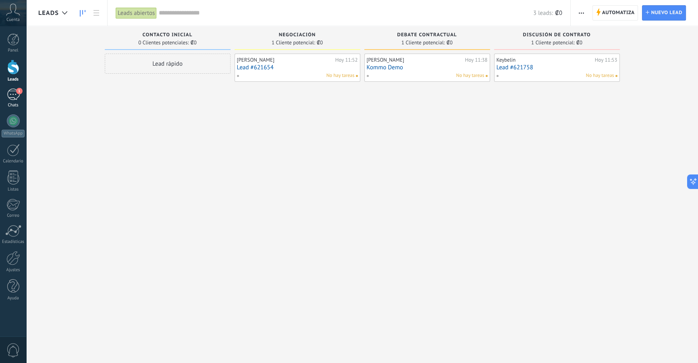
click at [12, 90] on div "1" at bounding box center [13, 95] width 13 height 12
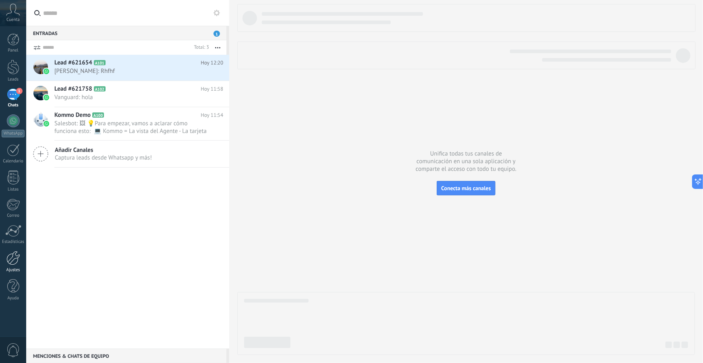
click at [6, 266] on link "Ajustes" at bounding box center [13, 262] width 26 height 22
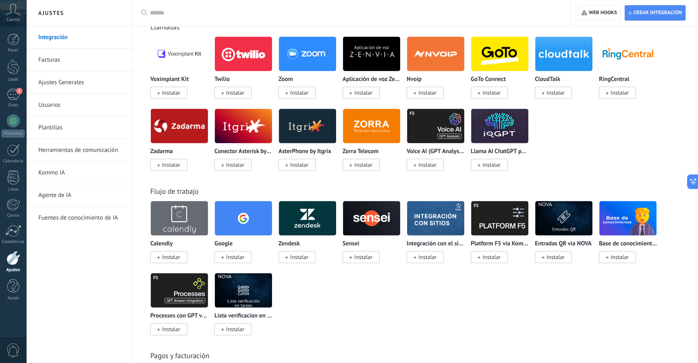
scroll to position [769, 0]
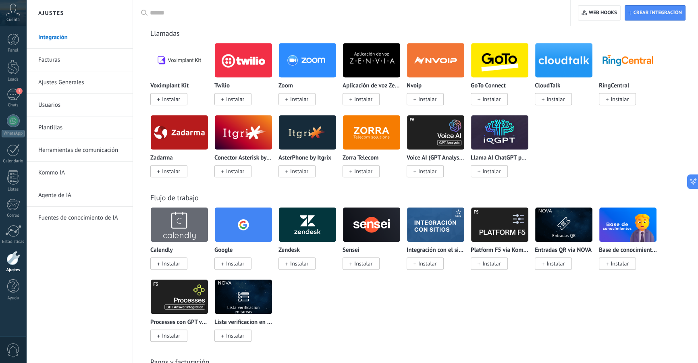
click at [181, 7] on div at bounding box center [354, 13] width 409 height 26
click at [190, 16] on input "text" at bounding box center [354, 13] width 409 height 8
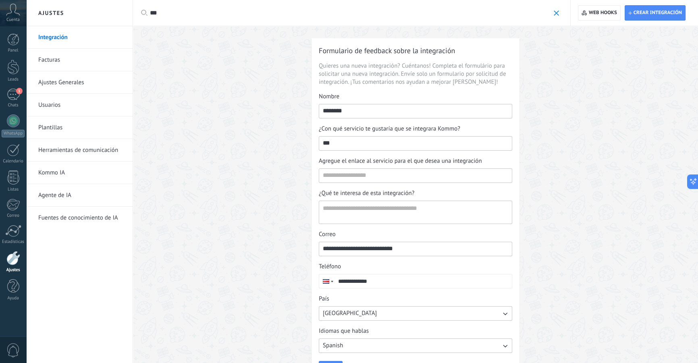
type input "***"
click at [57, 87] on link "Ajustes Generales" at bounding box center [81, 82] width 86 height 23
